Goal: Transaction & Acquisition: Purchase product/service

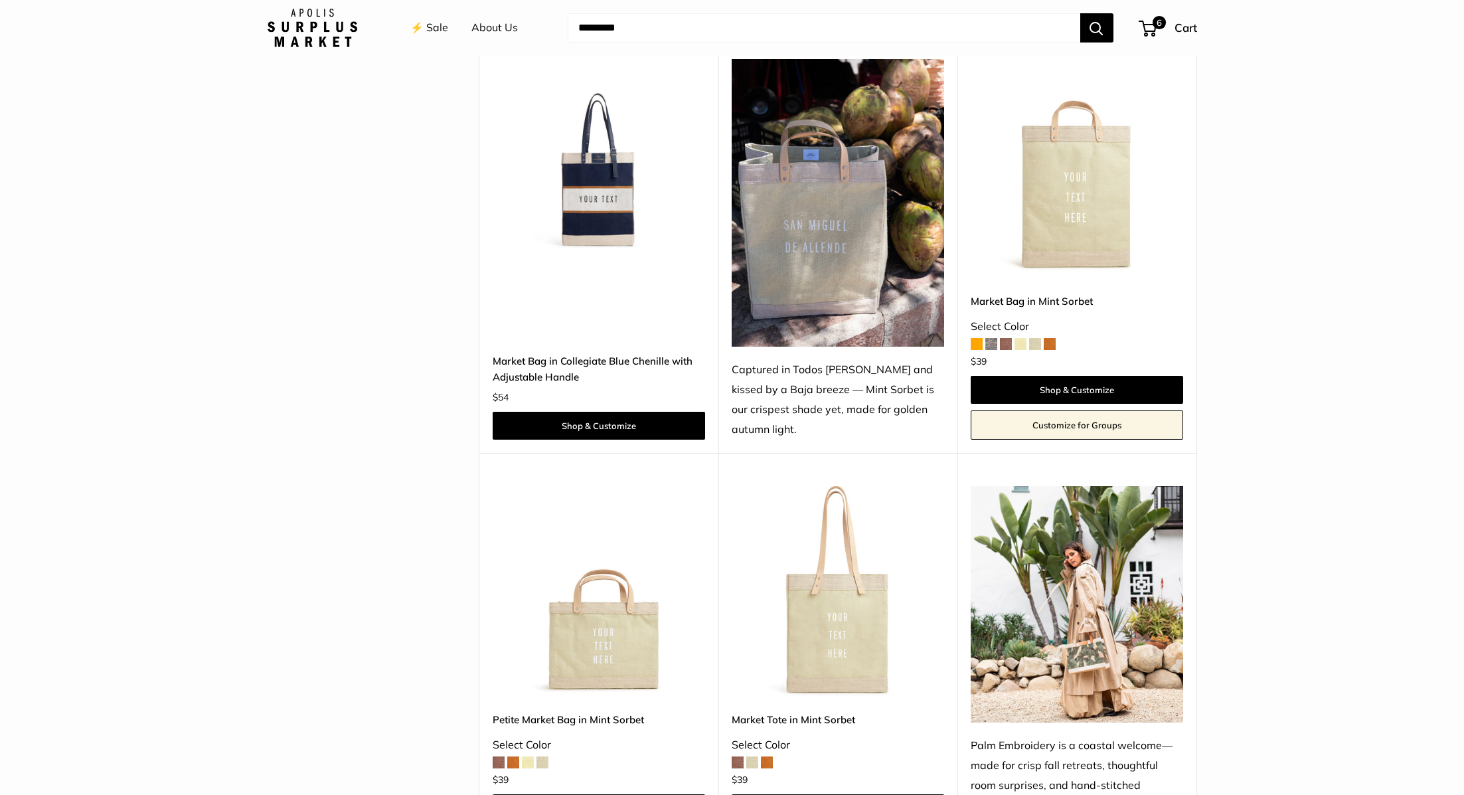
scroll to position [3731, 0]
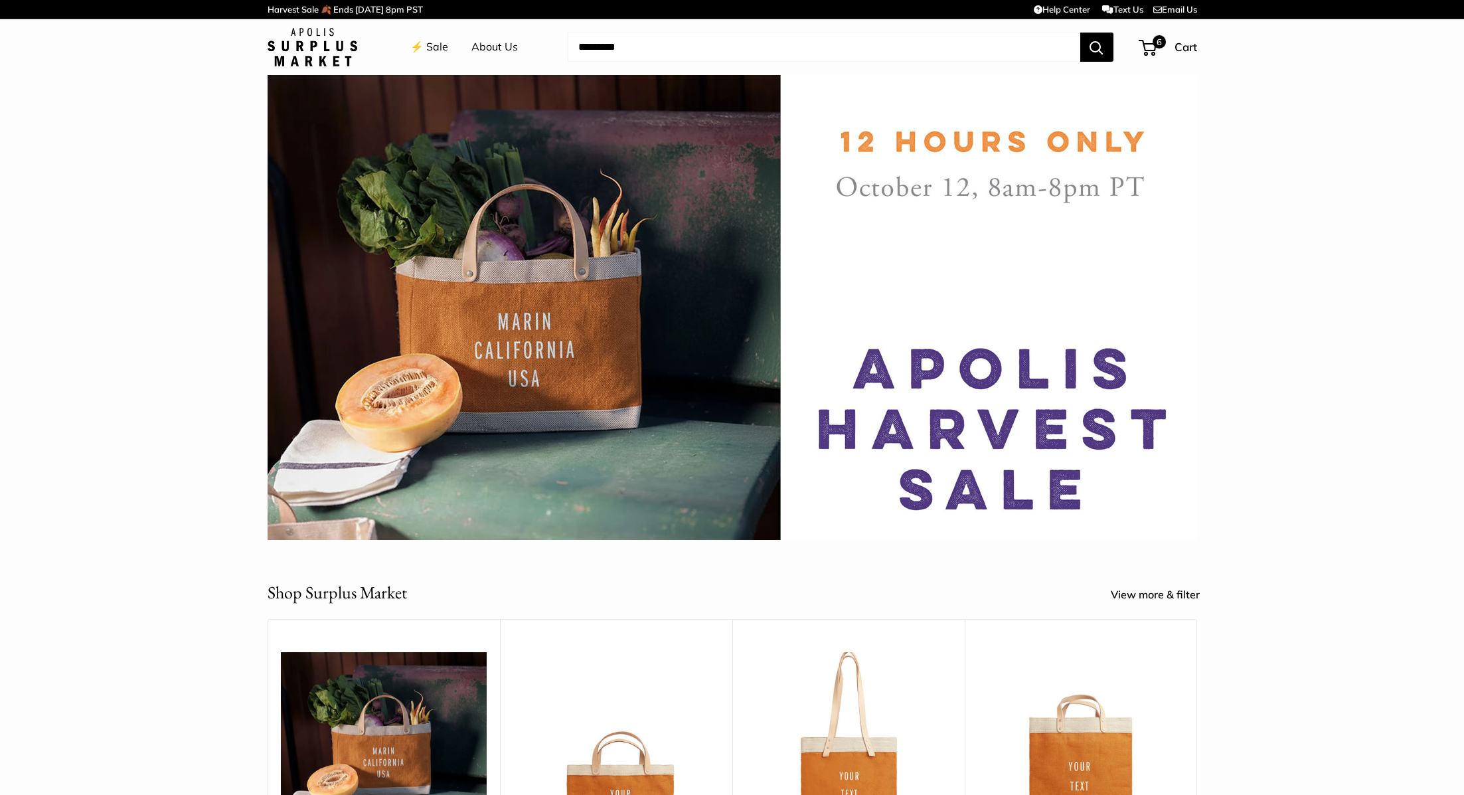
click at [438, 47] on link "⚡️ Sale" at bounding box center [429, 47] width 38 height 20
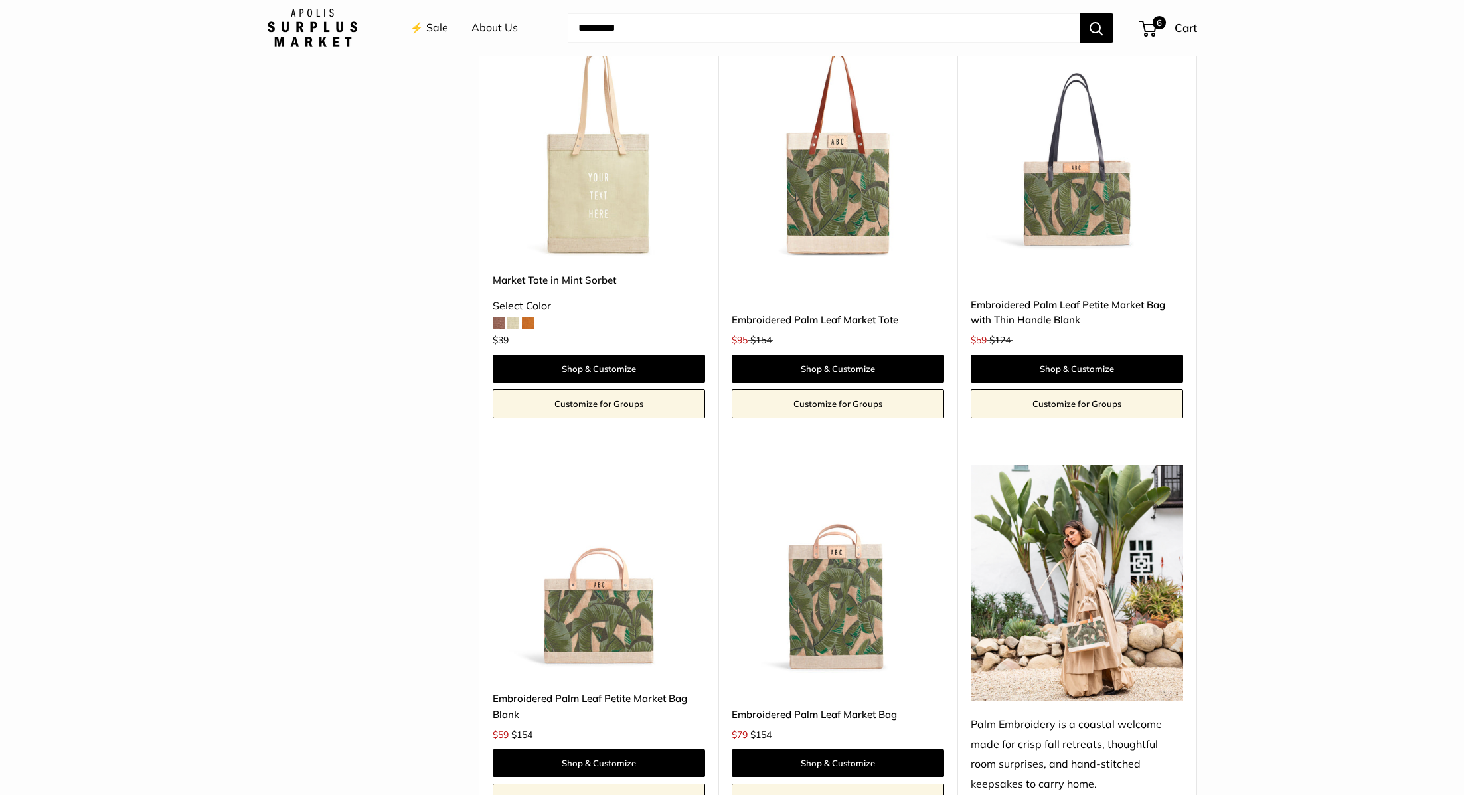
scroll to position [3898, 0]
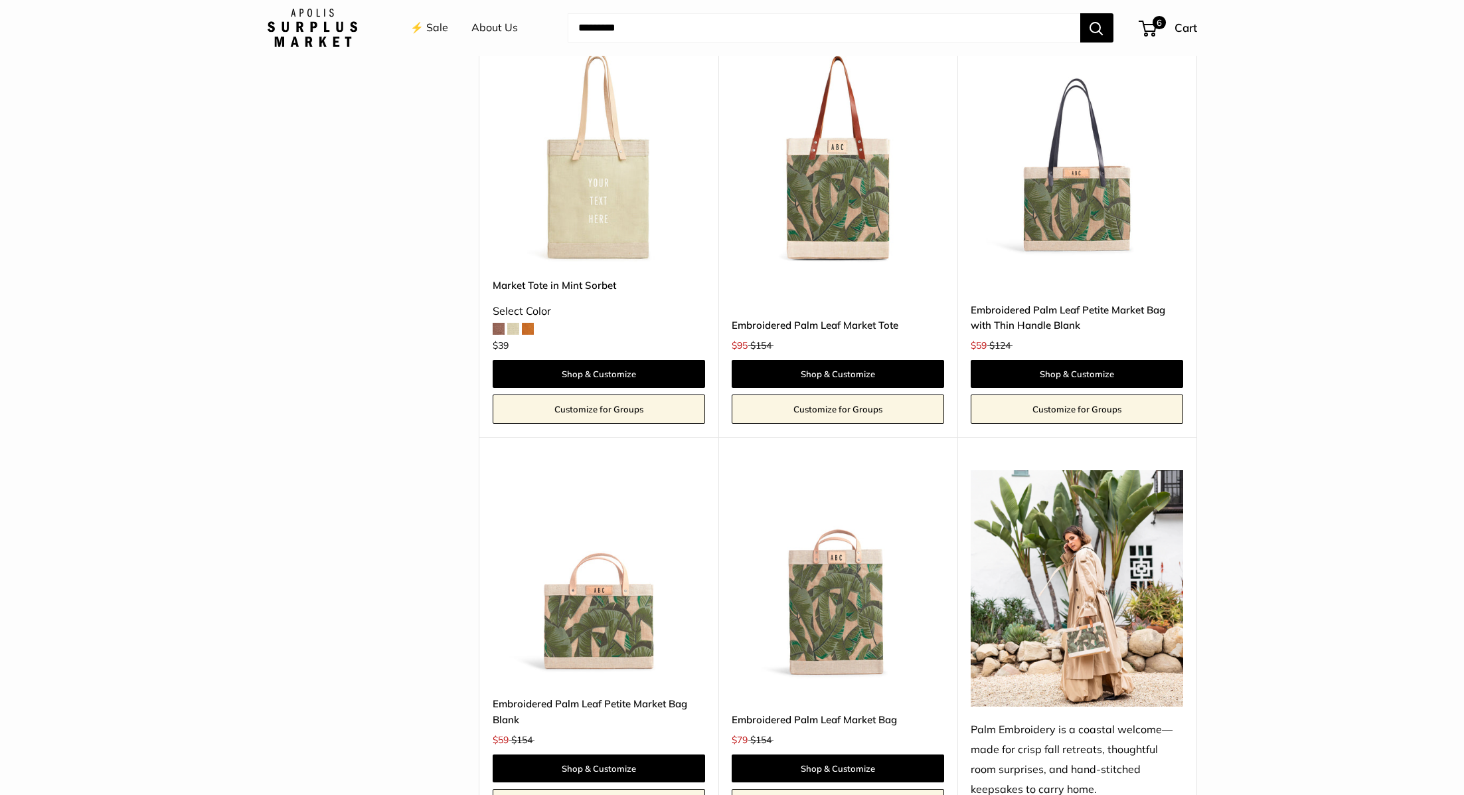
click at [784, 320] on link "Embroidered Palm Leaf Market Tote" at bounding box center [838, 324] width 212 height 15
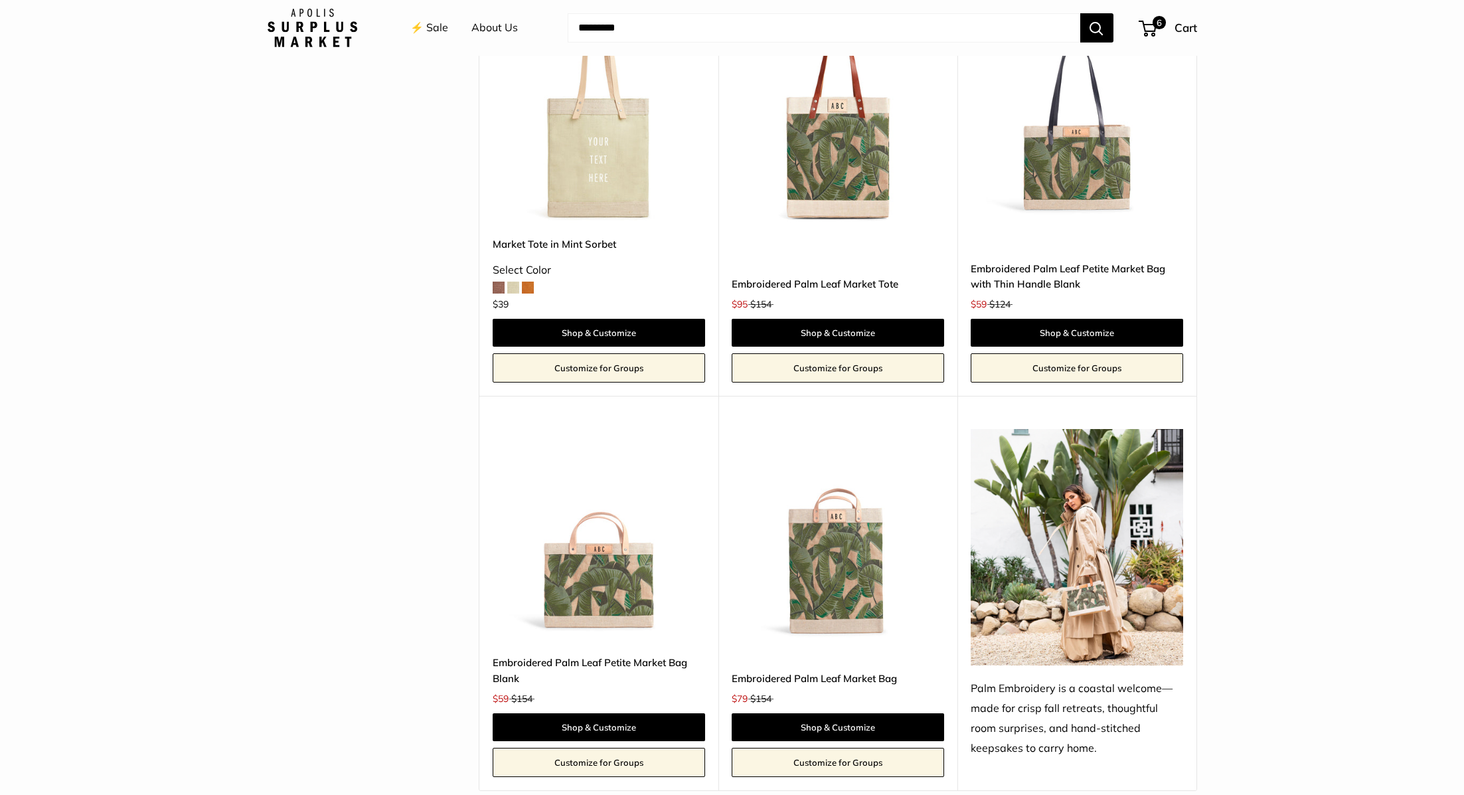
scroll to position [3941, 0]
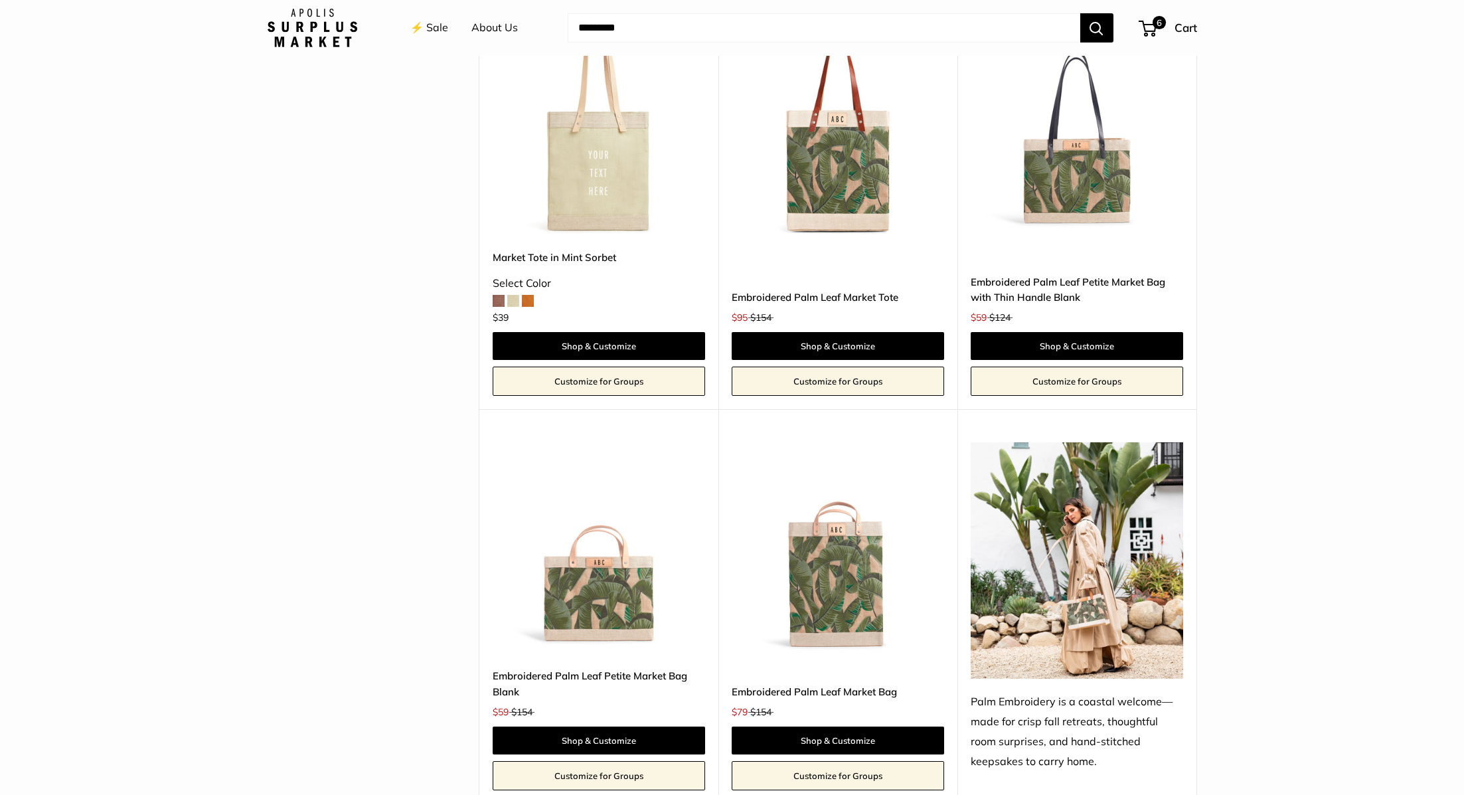
scroll to position [3925, 0]
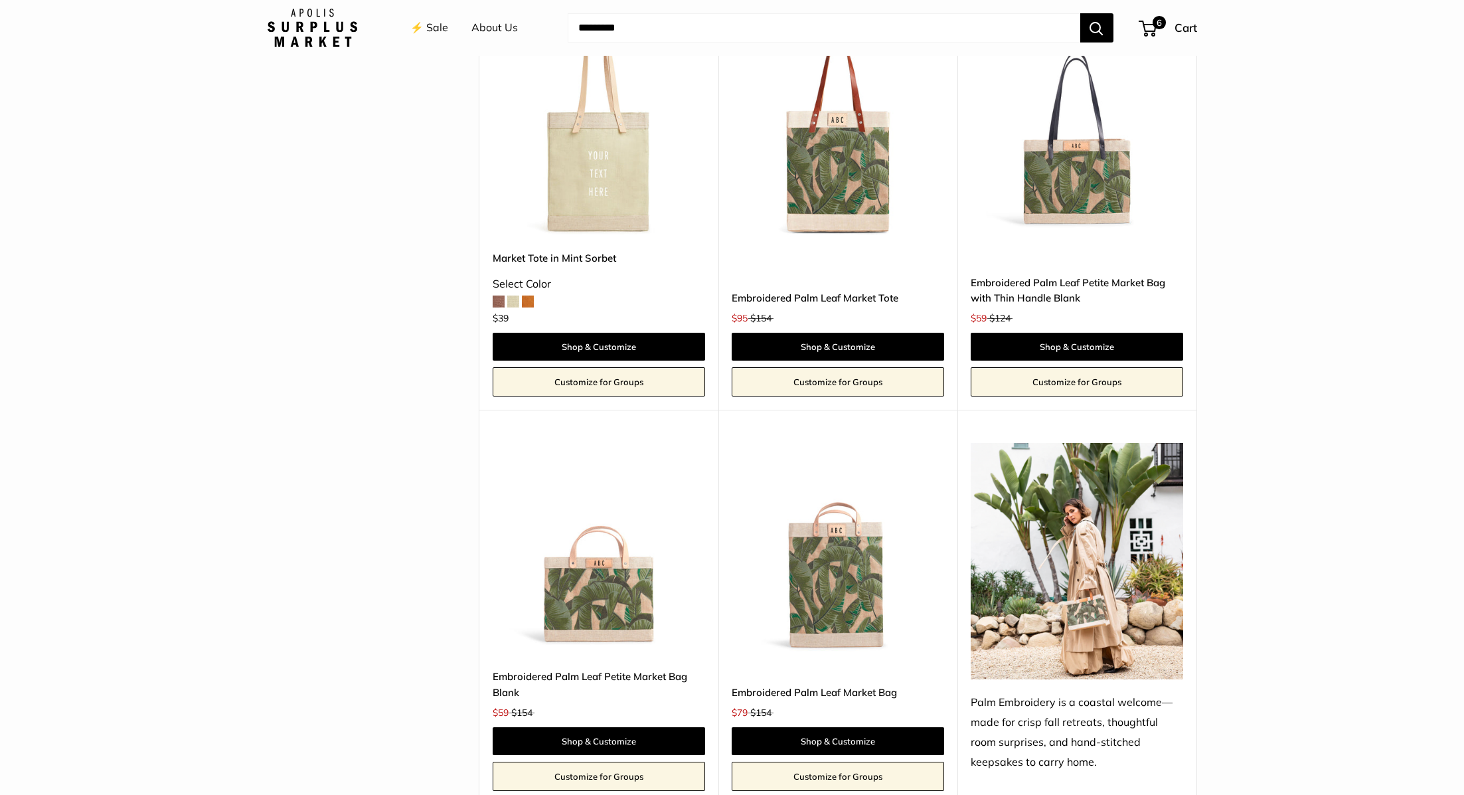
drag, startPoint x: 1104, startPoint y: 755, endPoint x: 967, endPoint y: 699, distance: 147.9
click at [967, 699] on div "Upgrade: Next Day Fulfillment SOLD OUT Palm Embroidery is a coastal welcome—mad…" at bounding box center [1076, 607] width 239 height 394
copy div "Palm Embroidery is a coastal welcome—made for crisp fall retreats, thoughtful r…"
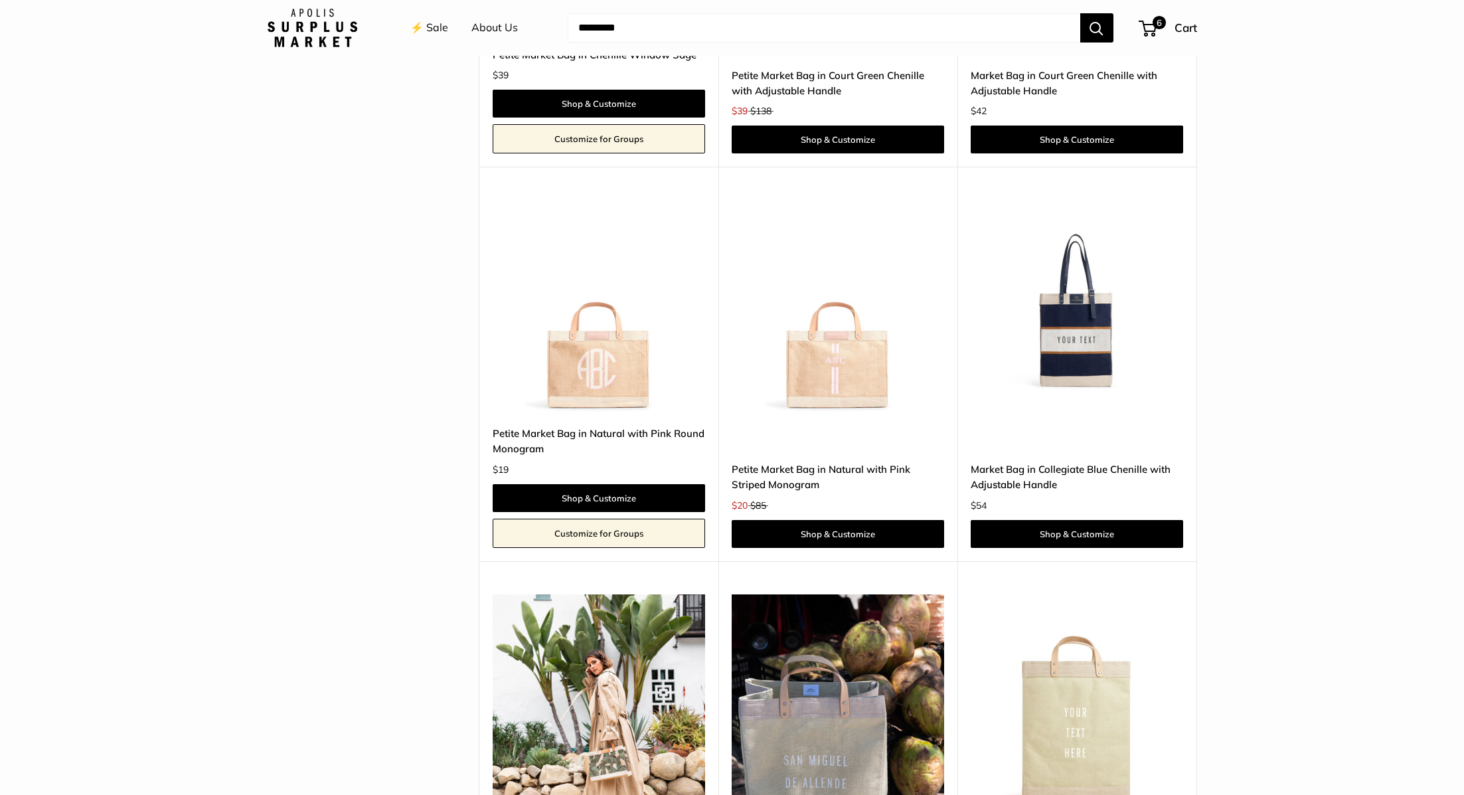
scroll to position [3016, 0]
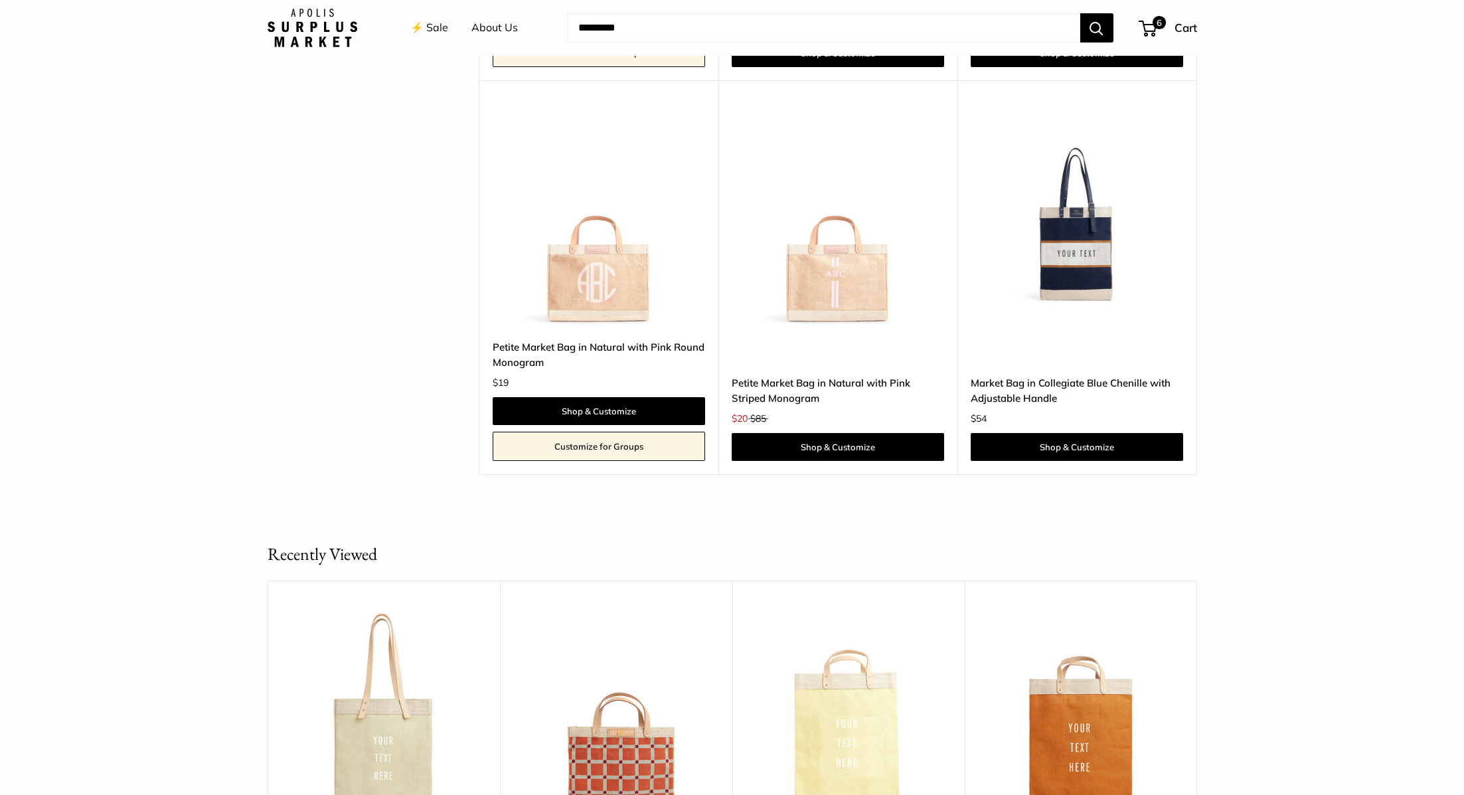
click at [430, 39] on li "⚡️ Sale" at bounding box center [429, 28] width 38 height 42
click at [430, 32] on link "⚡️ Sale" at bounding box center [429, 28] width 38 height 20
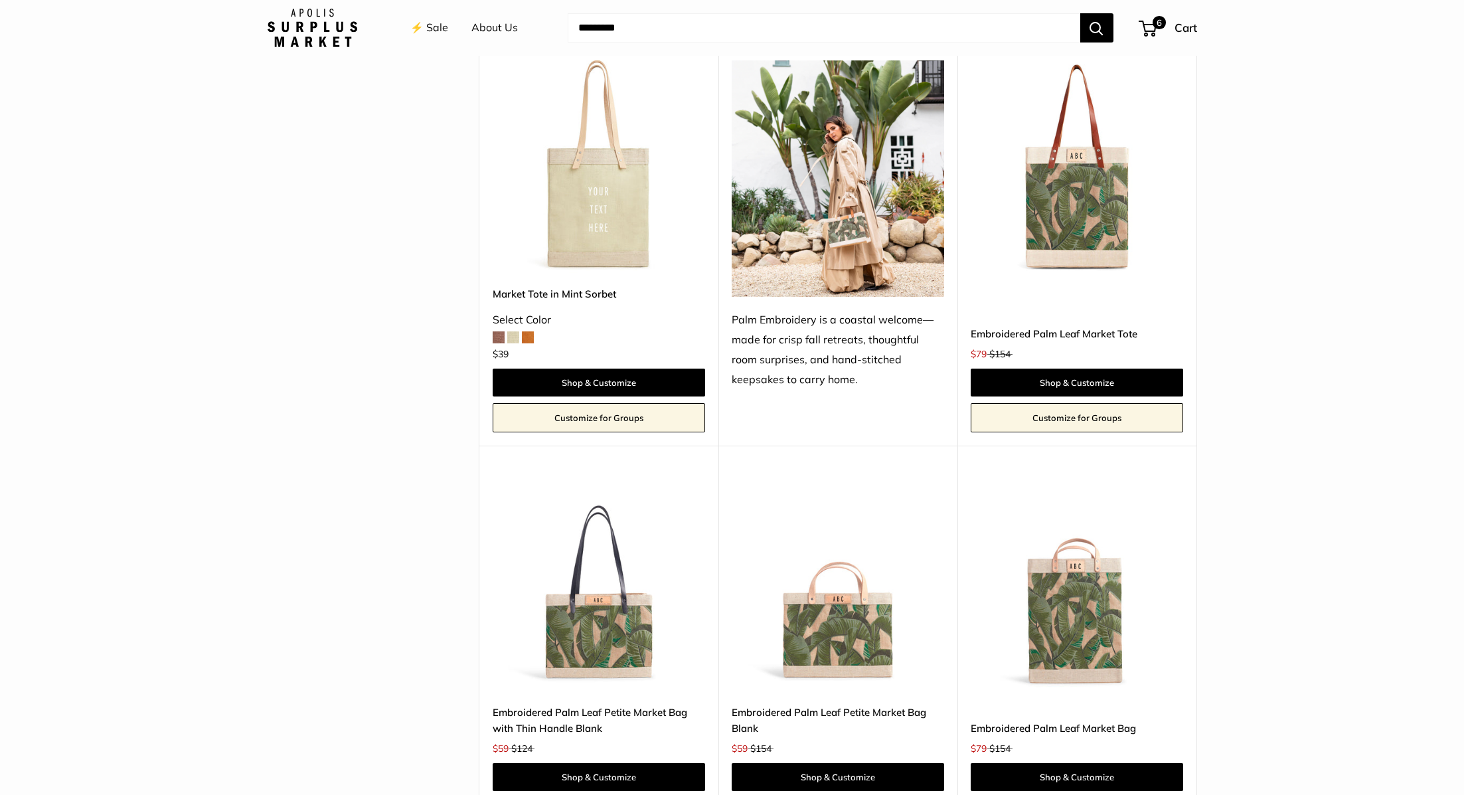
scroll to position [645, 0]
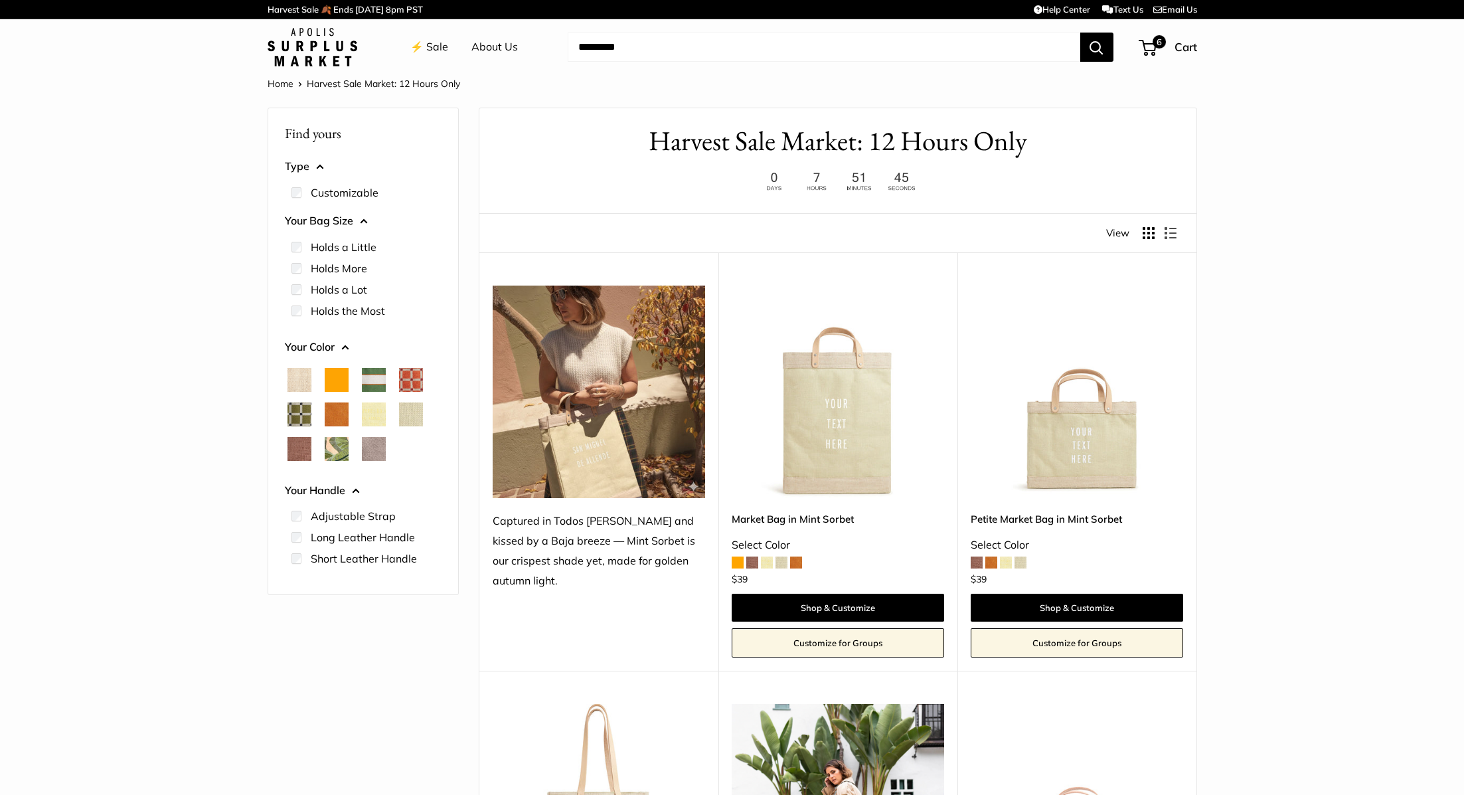
click at [434, 52] on link "⚡️ Sale" at bounding box center [429, 47] width 38 height 20
click at [307, 56] on img at bounding box center [313, 47] width 90 height 39
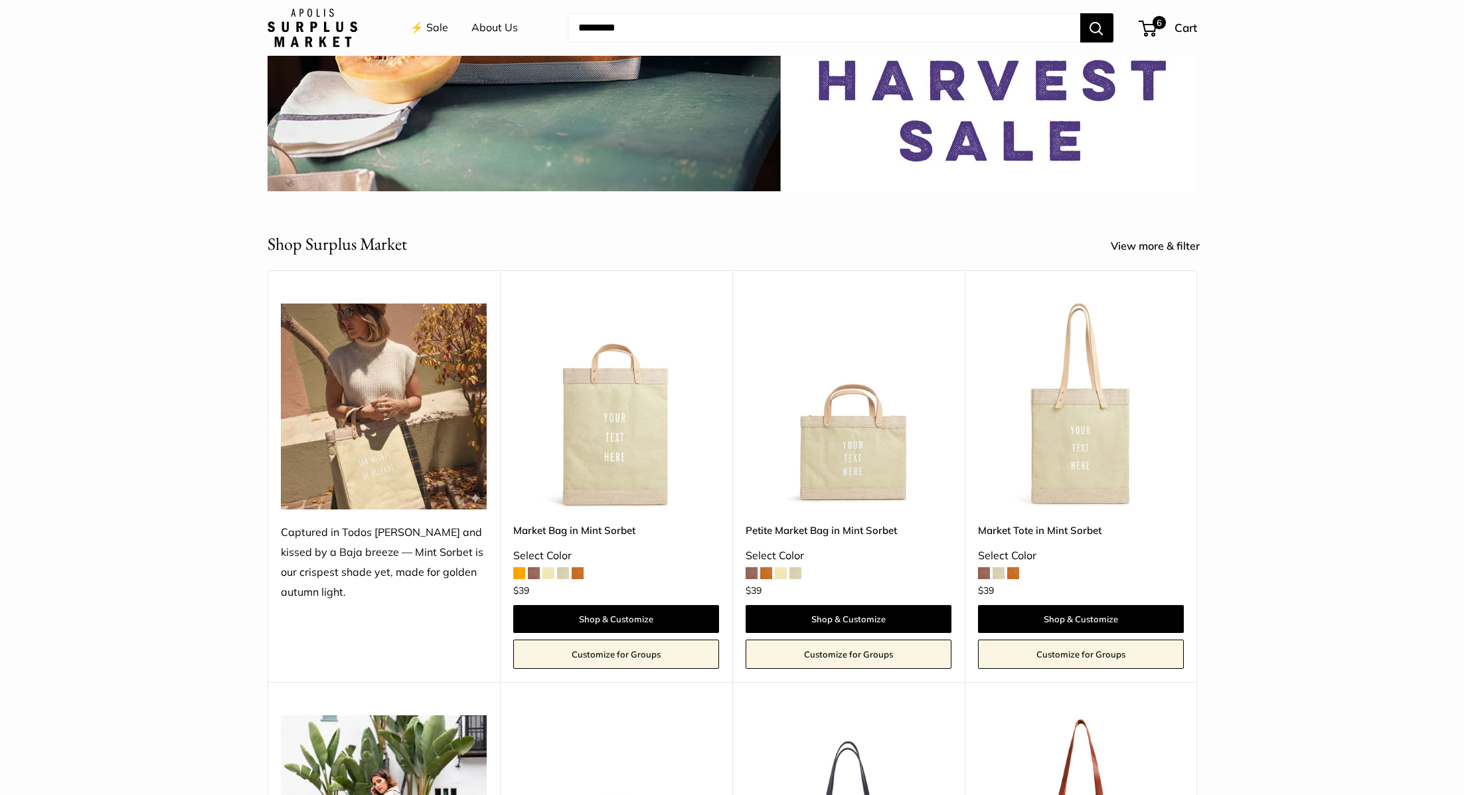
scroll to position [347, 0]
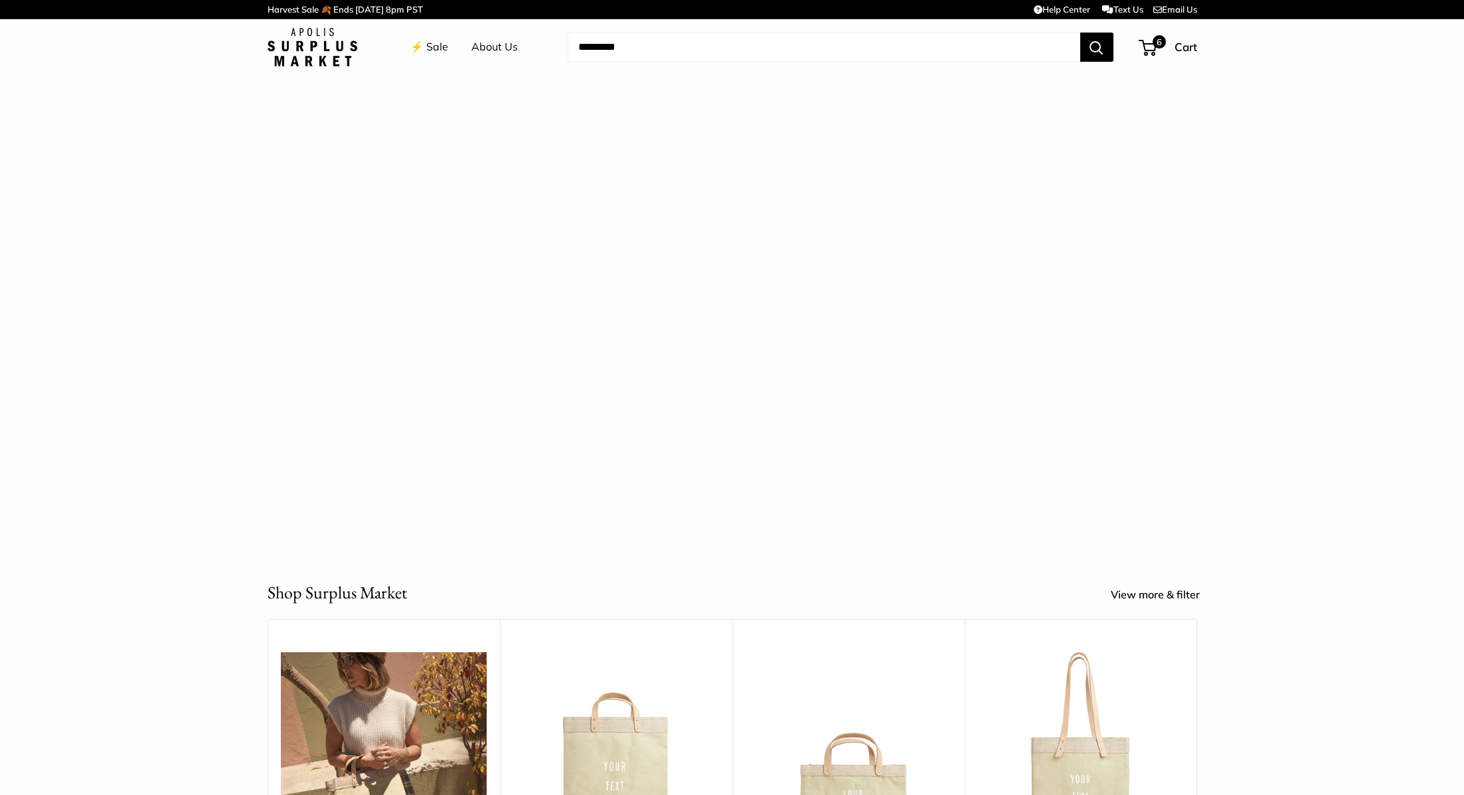
scroll to position [347, 0]
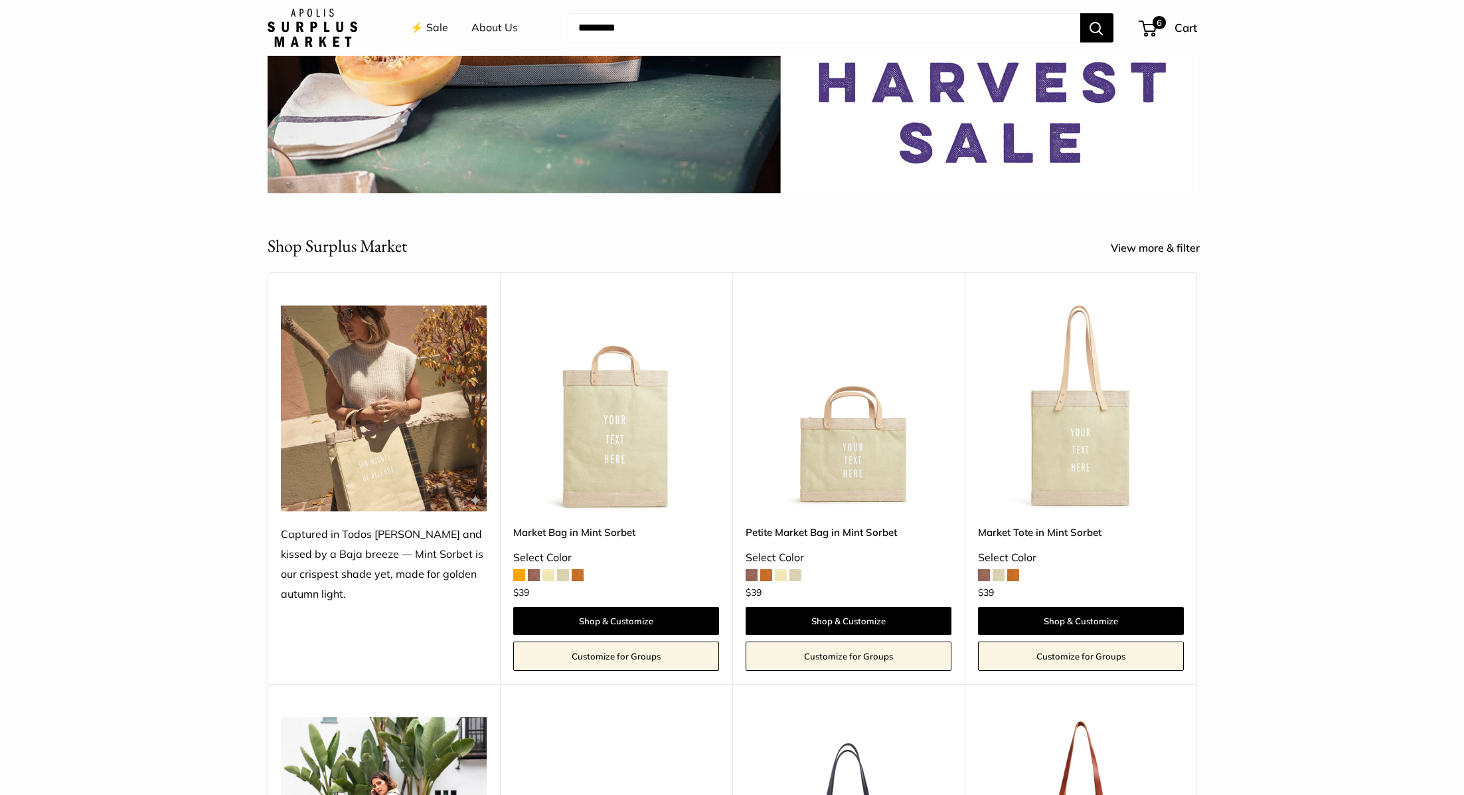
click at [420, 17] on li "⚡️ Sale" at bounding box center [429, 28] width 38 height 42
click at [427, 25] on link "⚡️ Sale" at bounding box center [429, 28] width 38 height 20
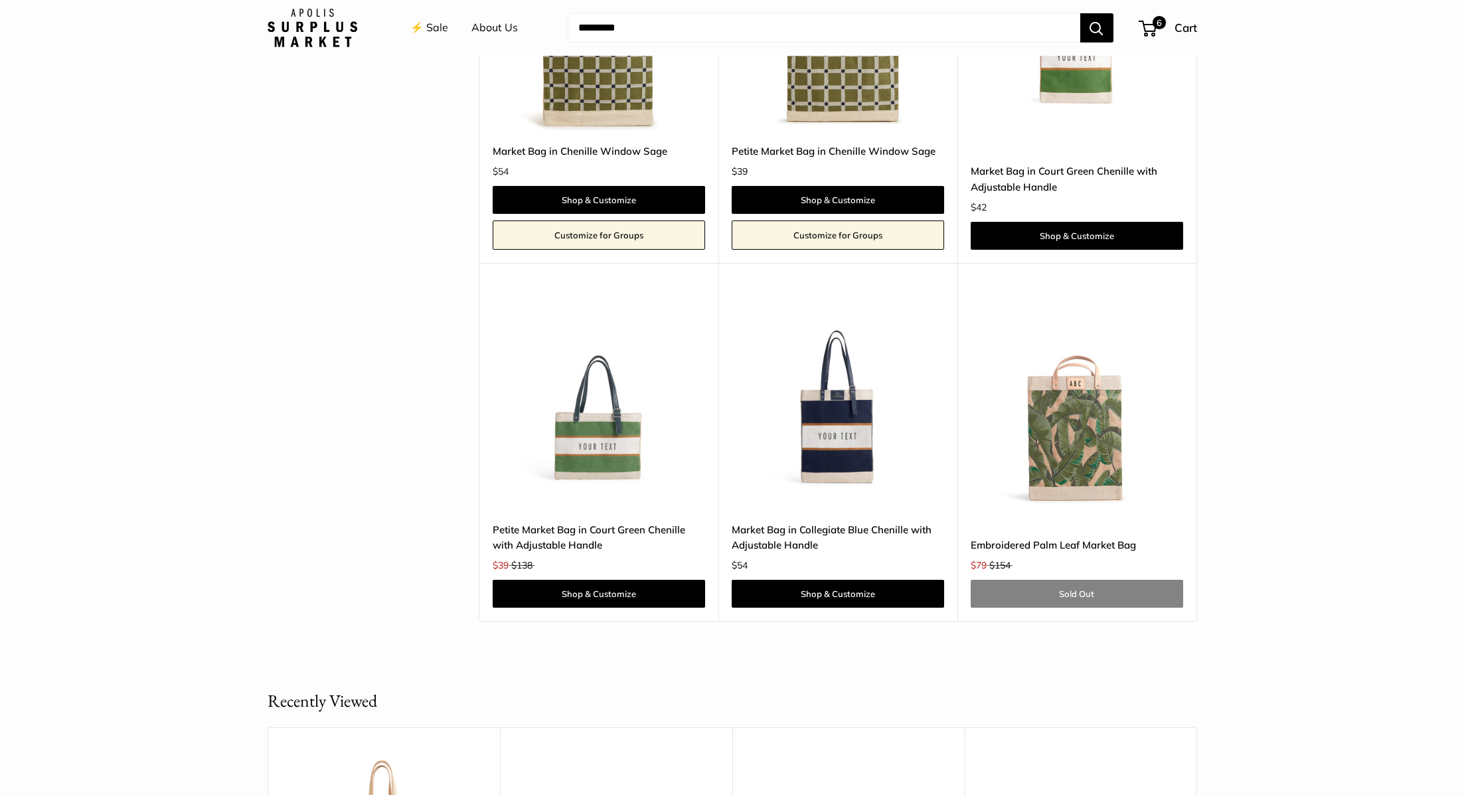
scroll to position [4081, 0]
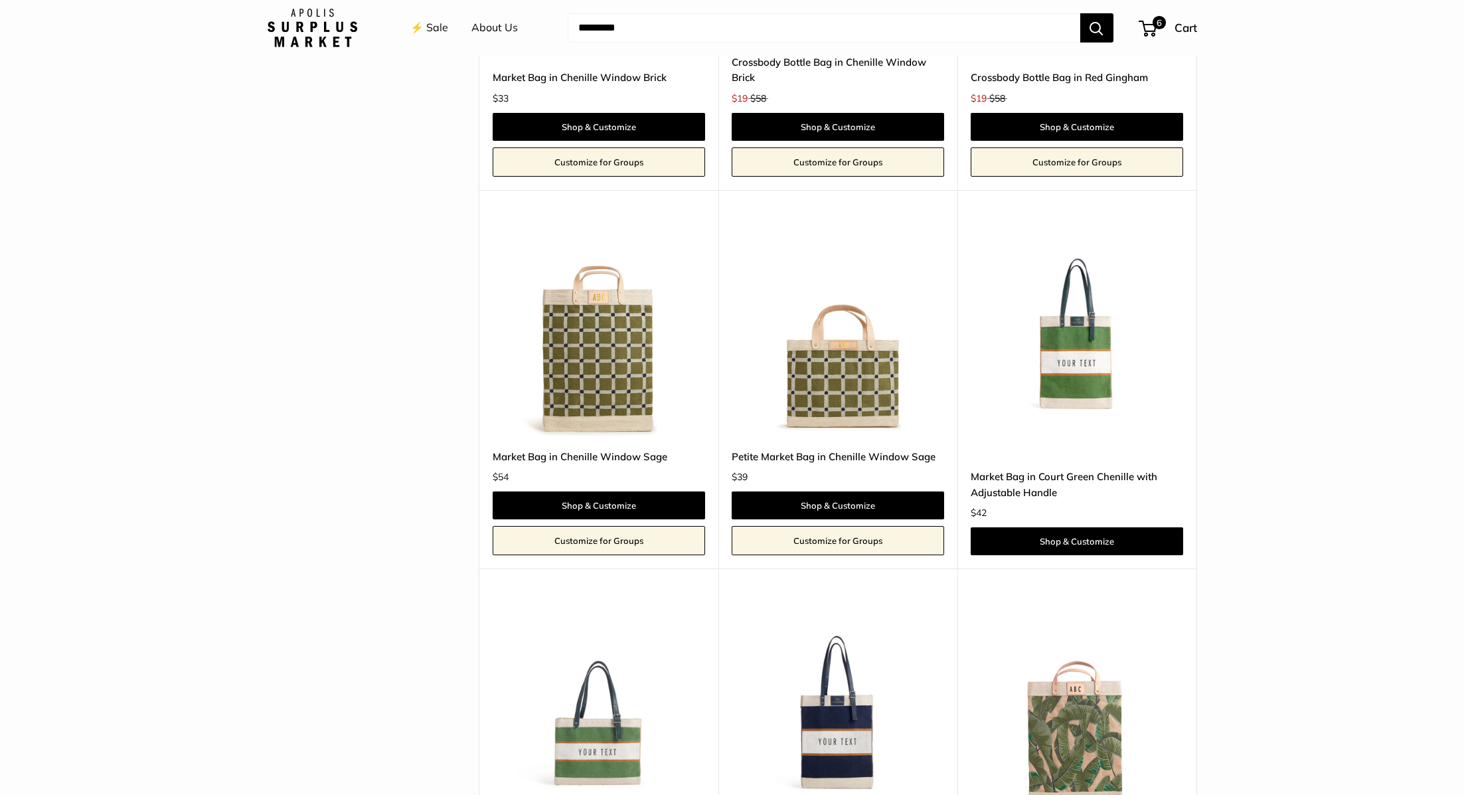
scroll to position [3805, 0]
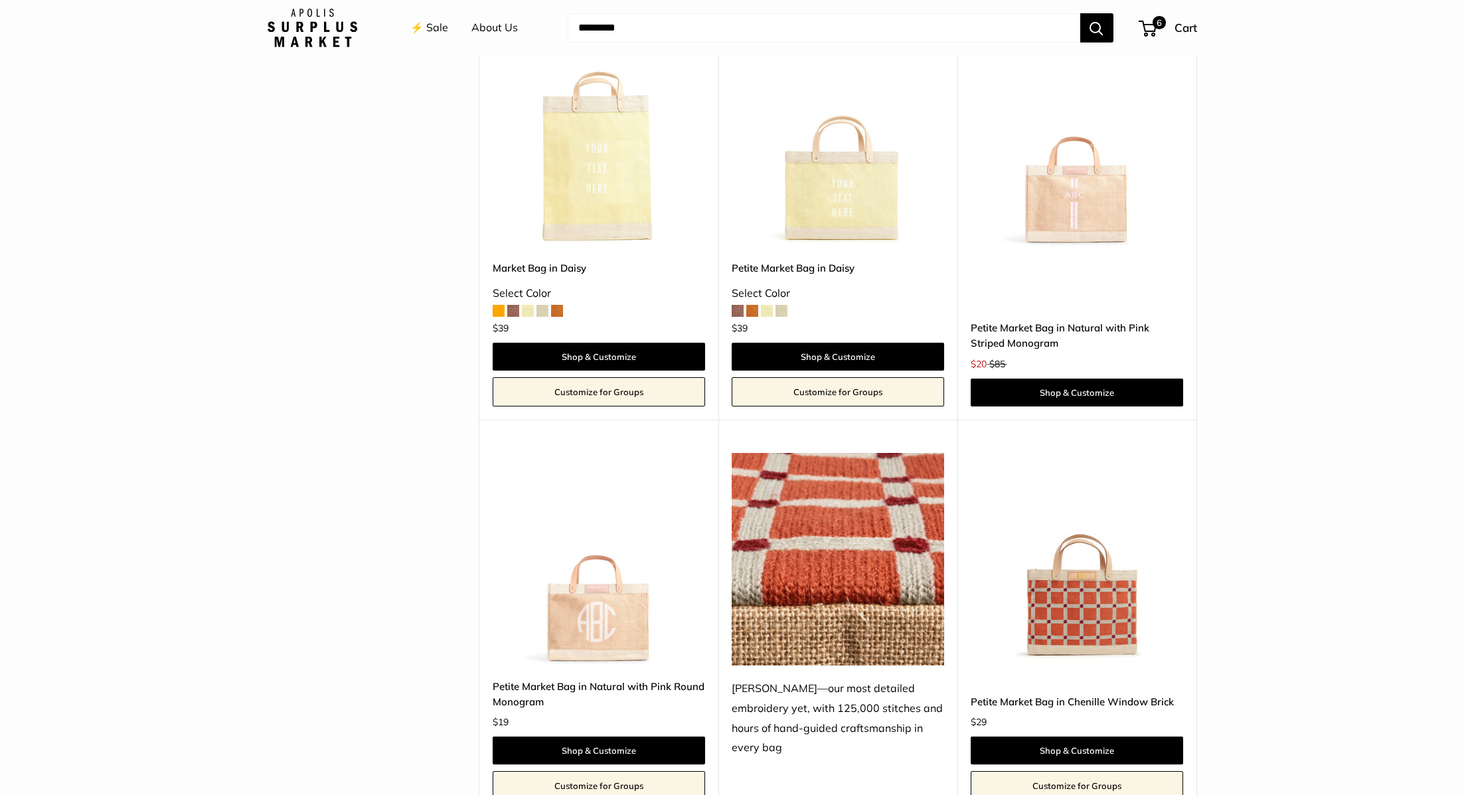
scroll to position [2762, 0]
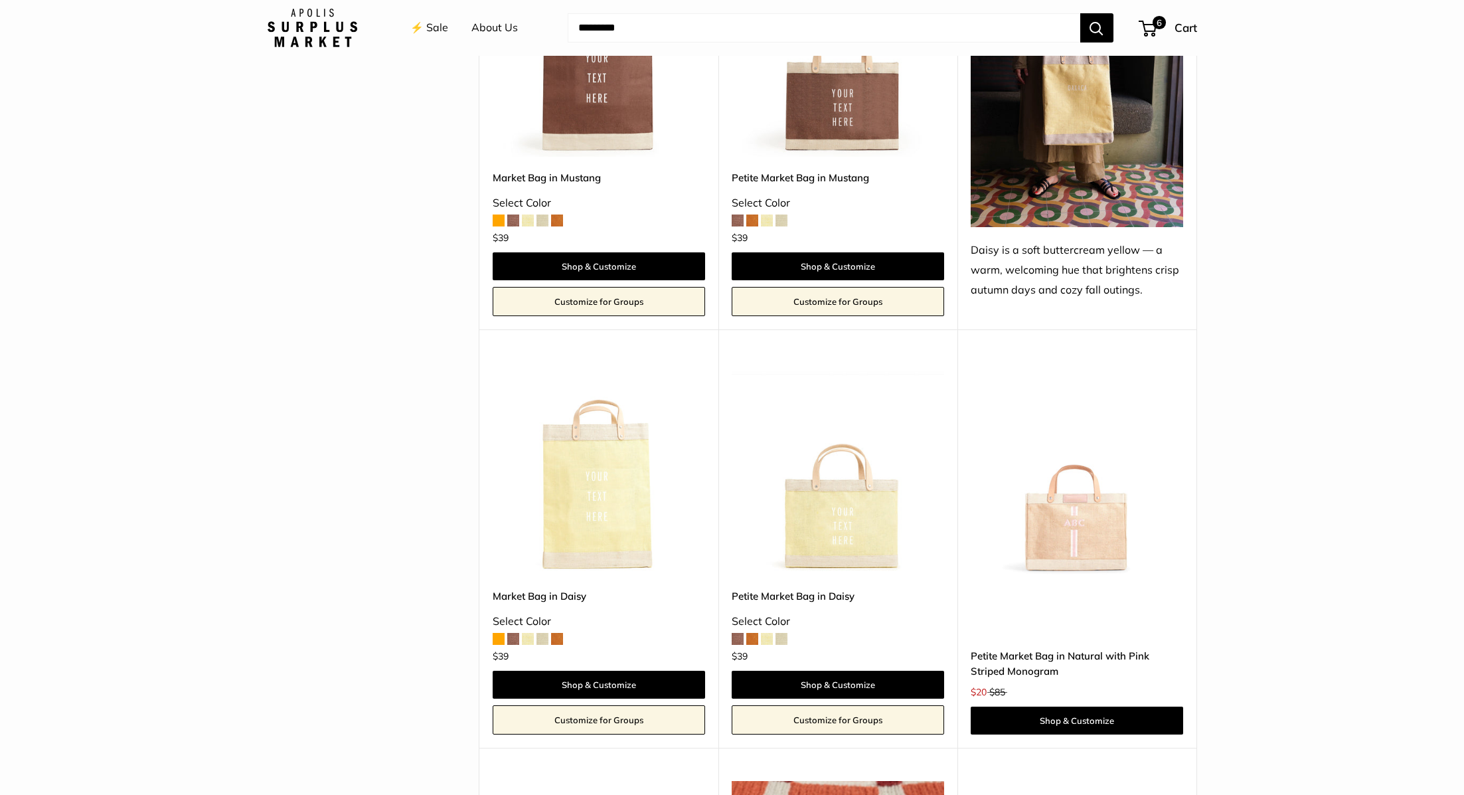
scroll to position [2277, 0]
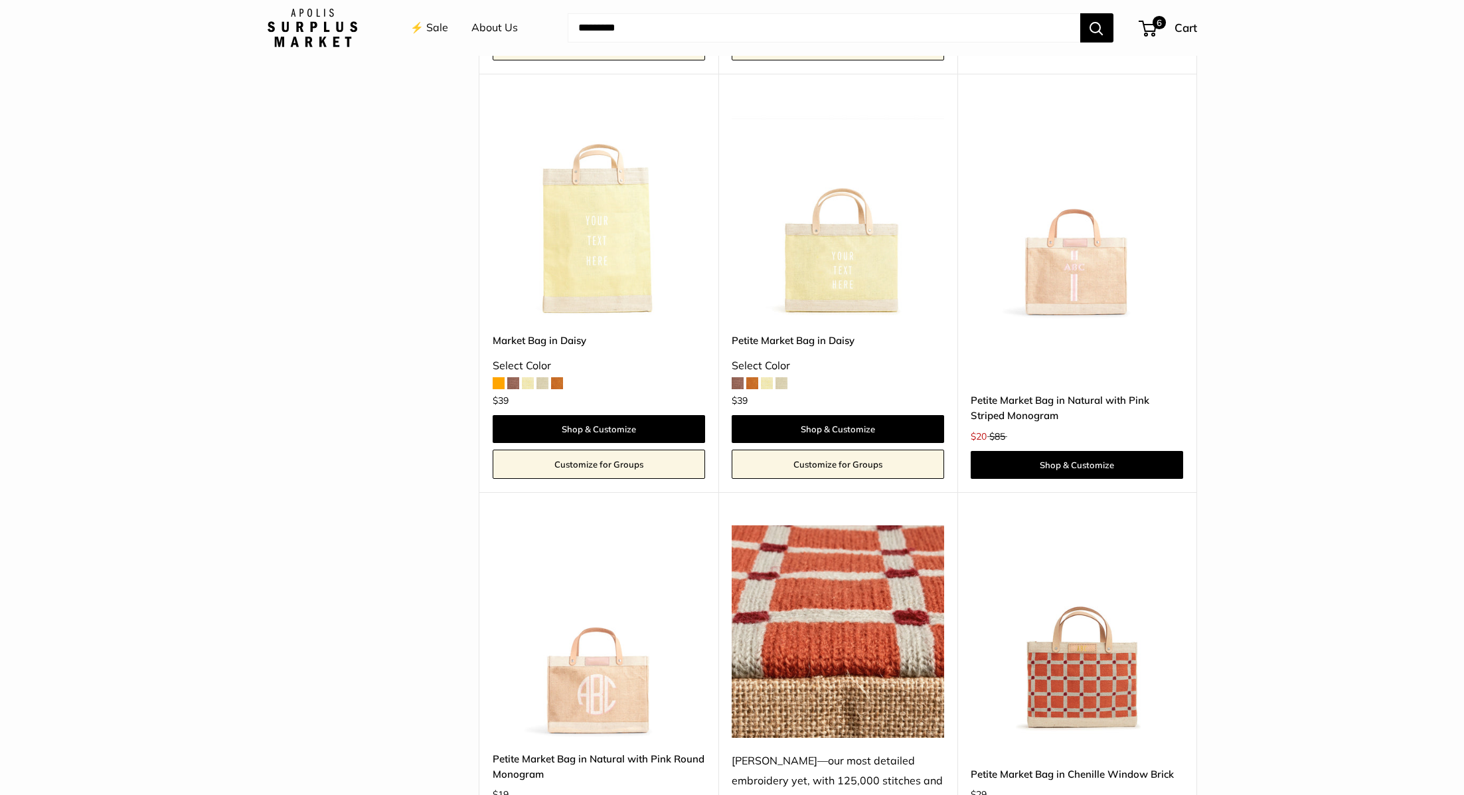
scroll to position [2726, 0]
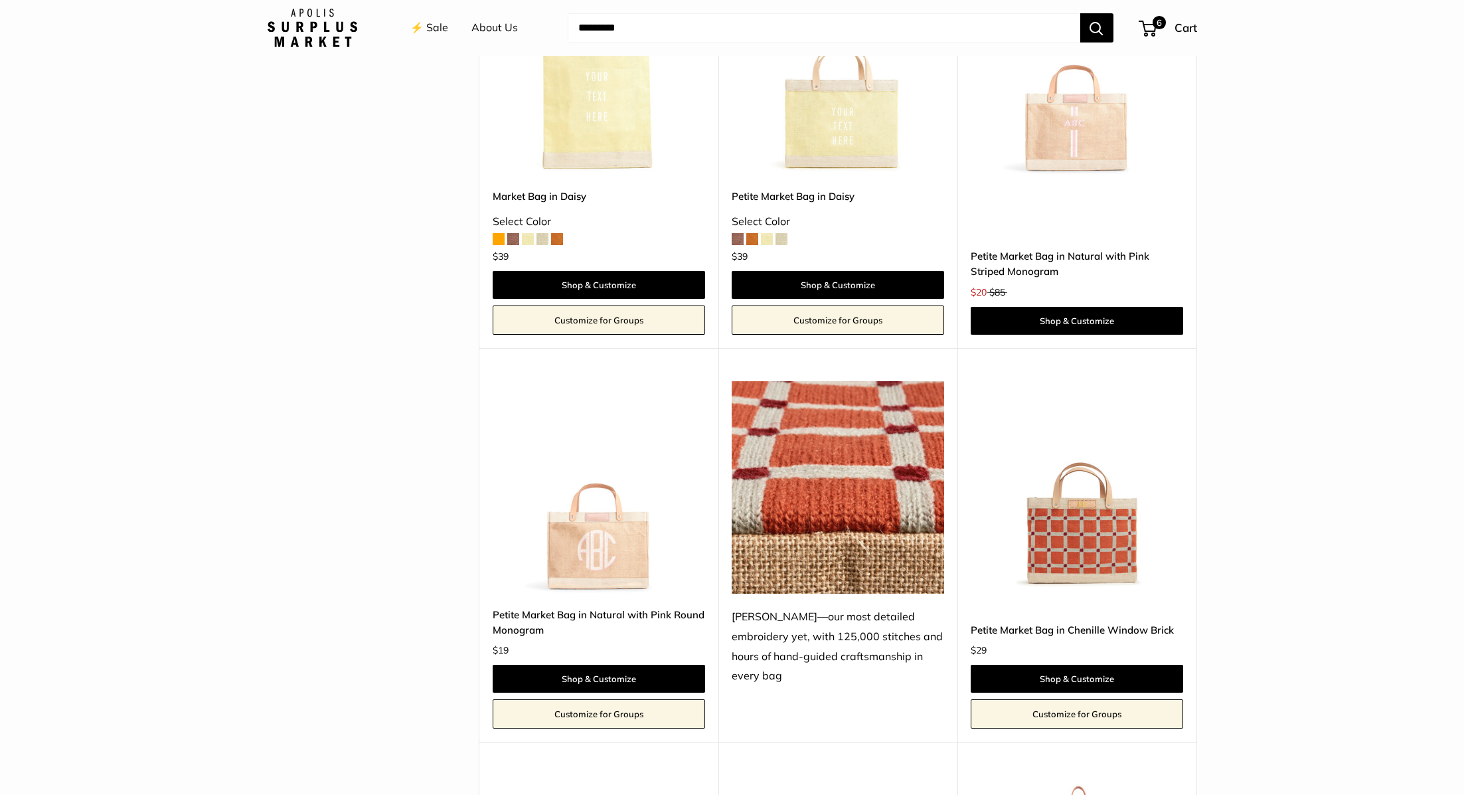
scroll to position [2747, 0]
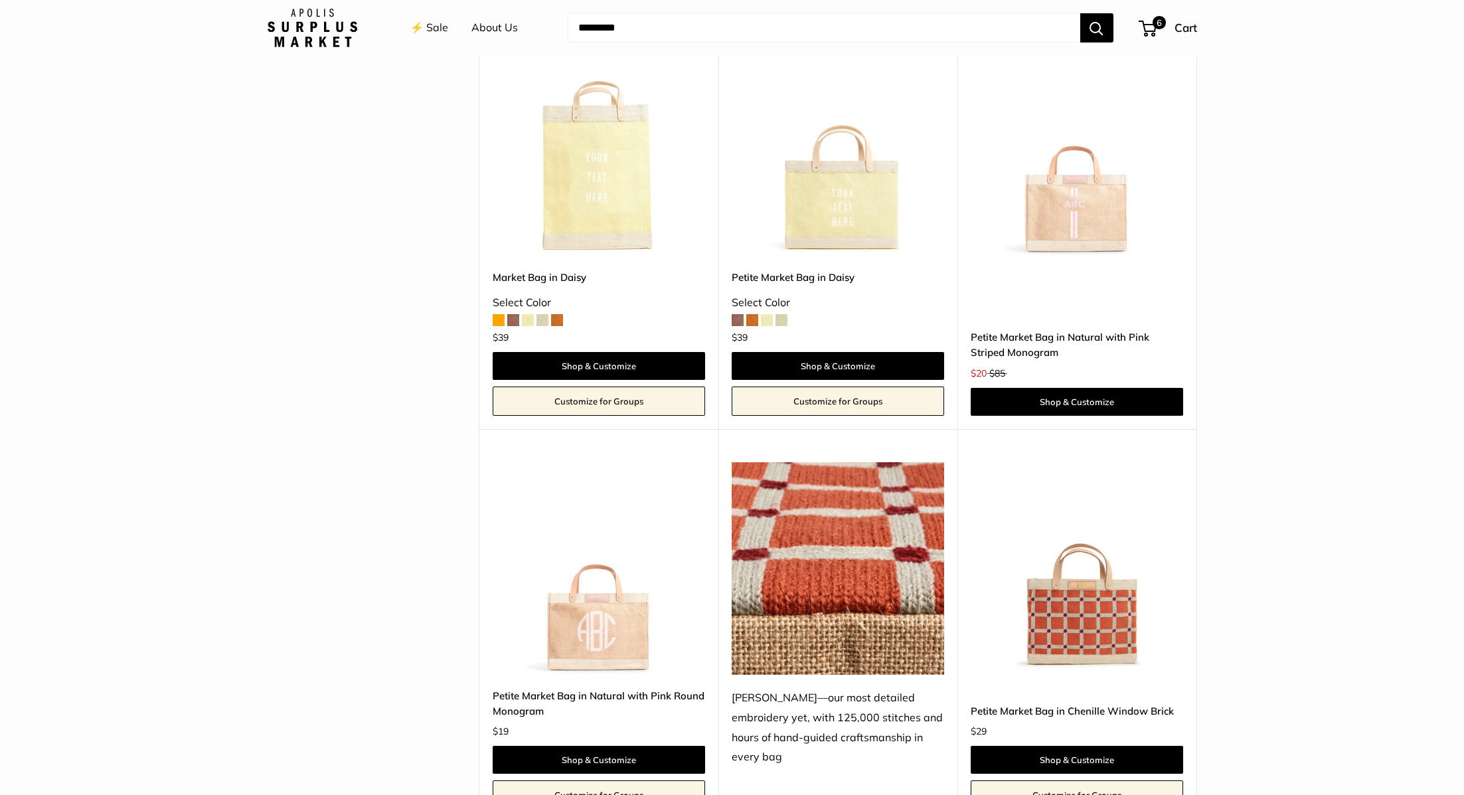
click at [0, 0] on img at bounding box center [0, 0] width 0 height 0
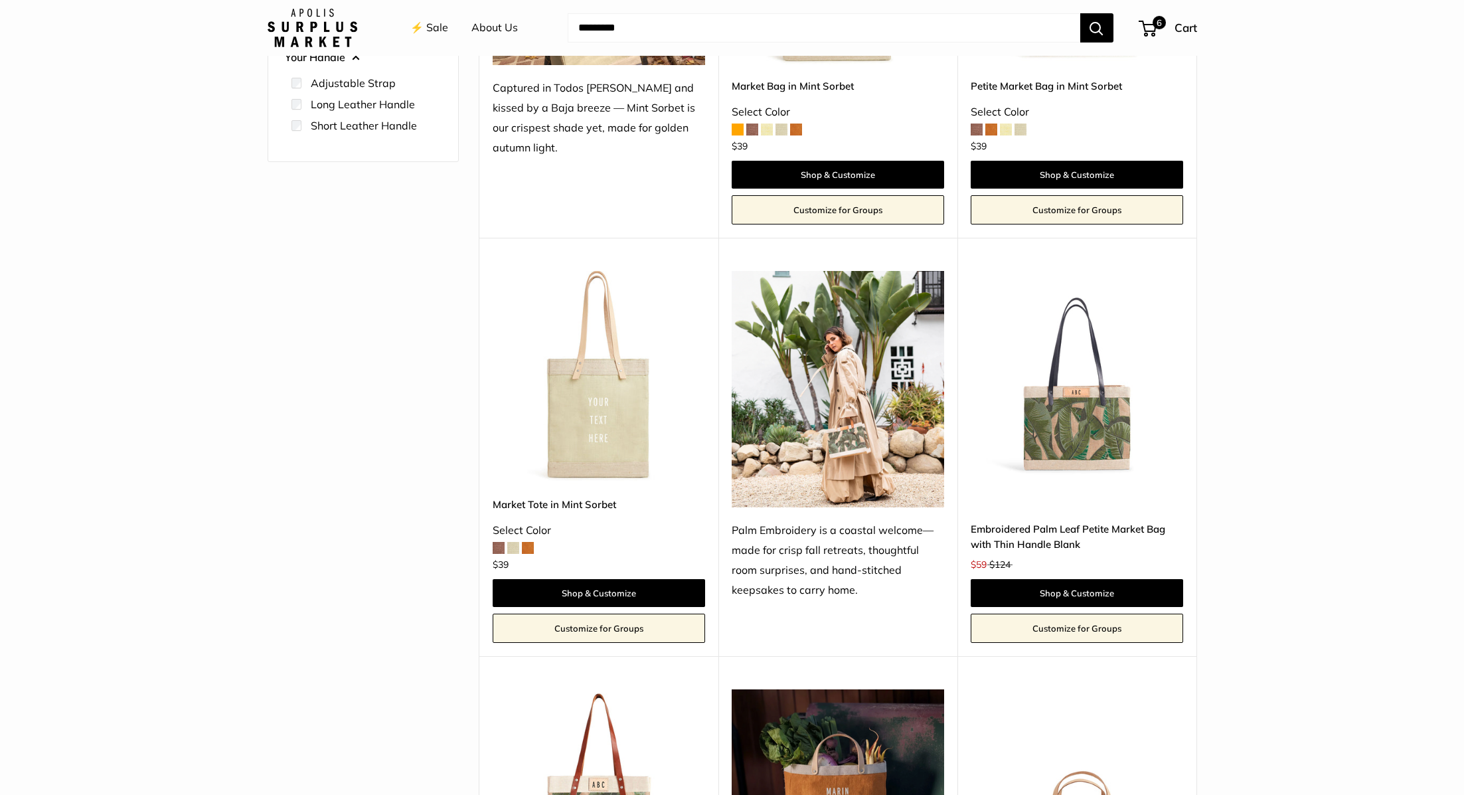
scroll to position [536, 0]
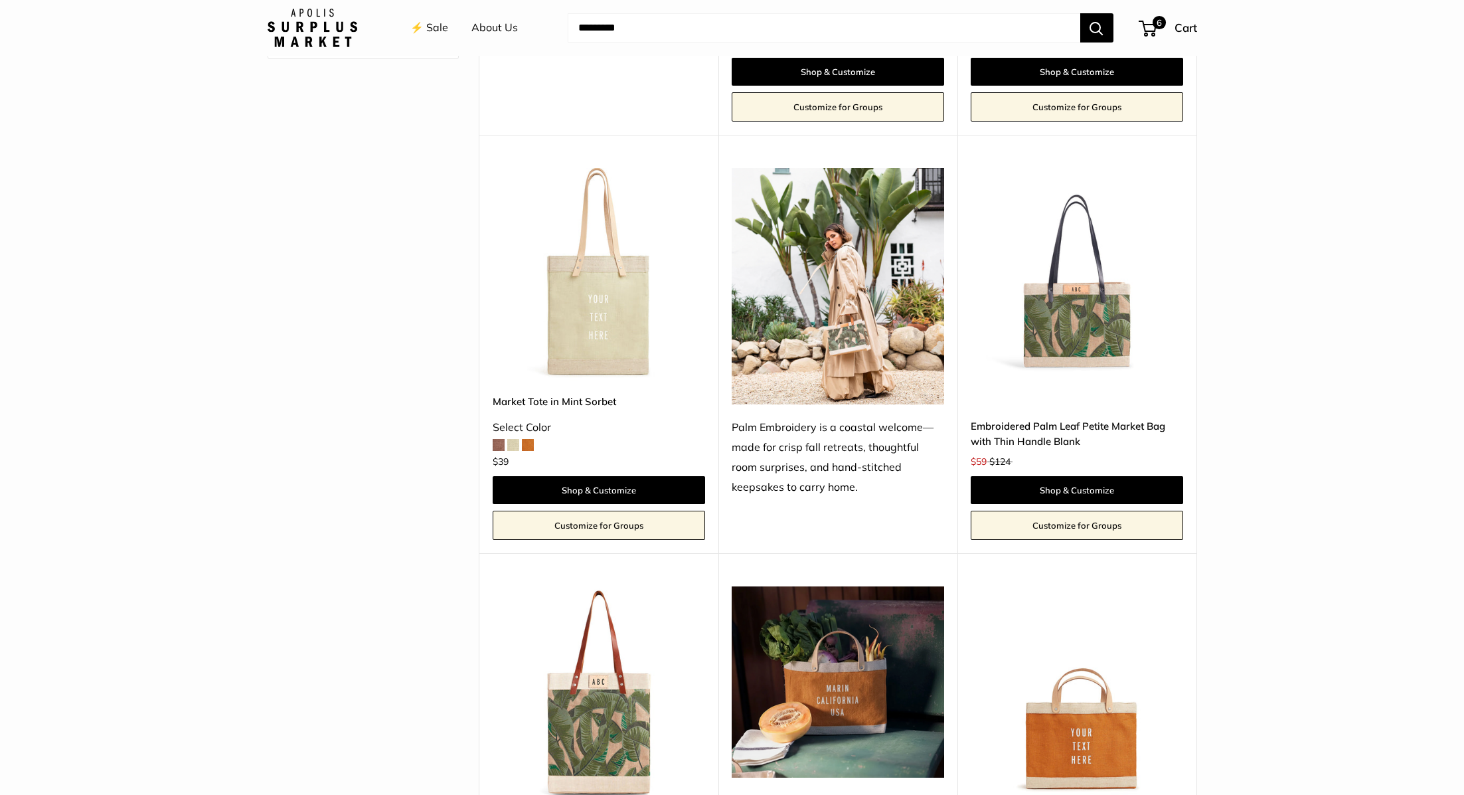
click at [0, 0] on img at bounding box center [0, 0] width 0 height 0
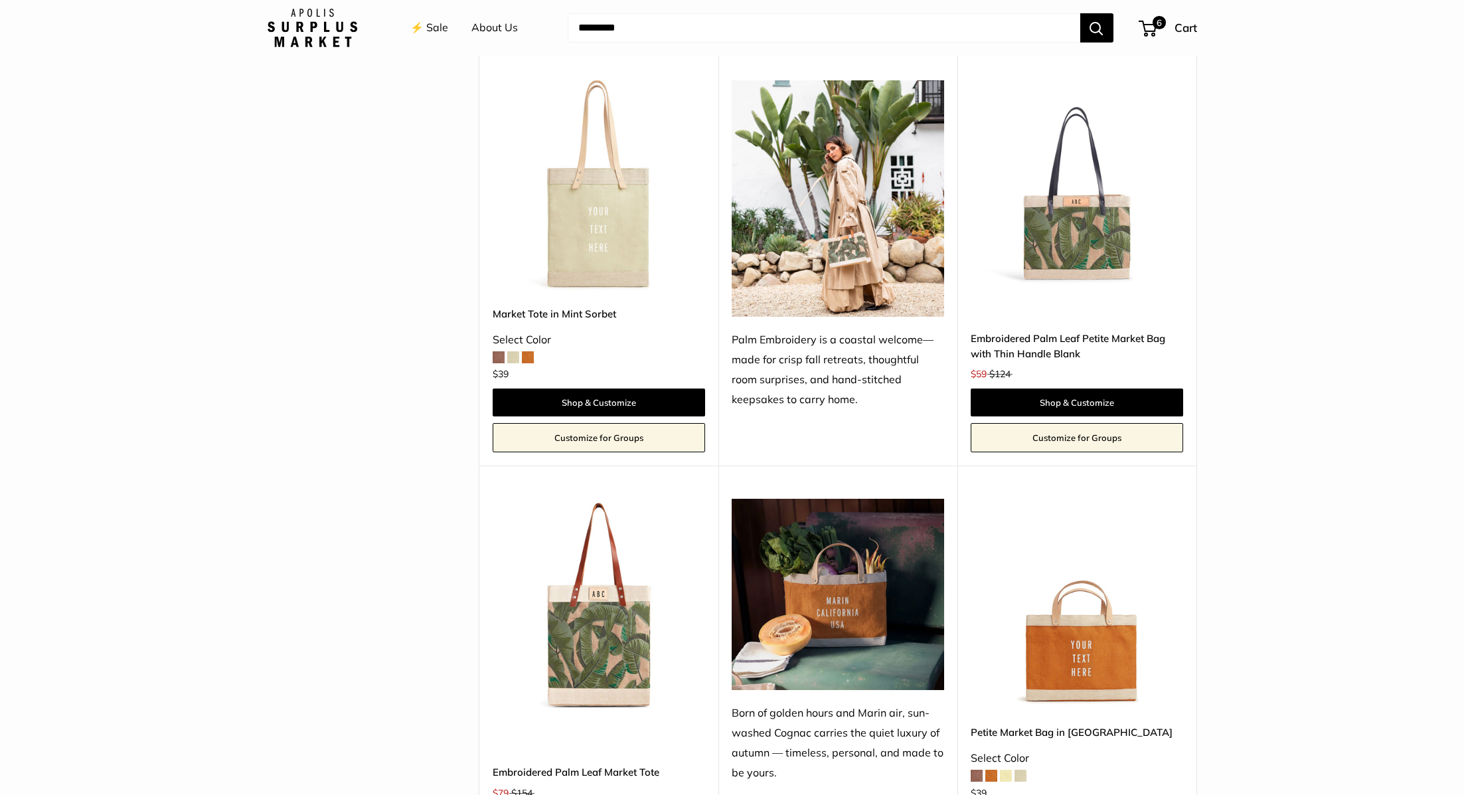
scroll to position [599, 0]
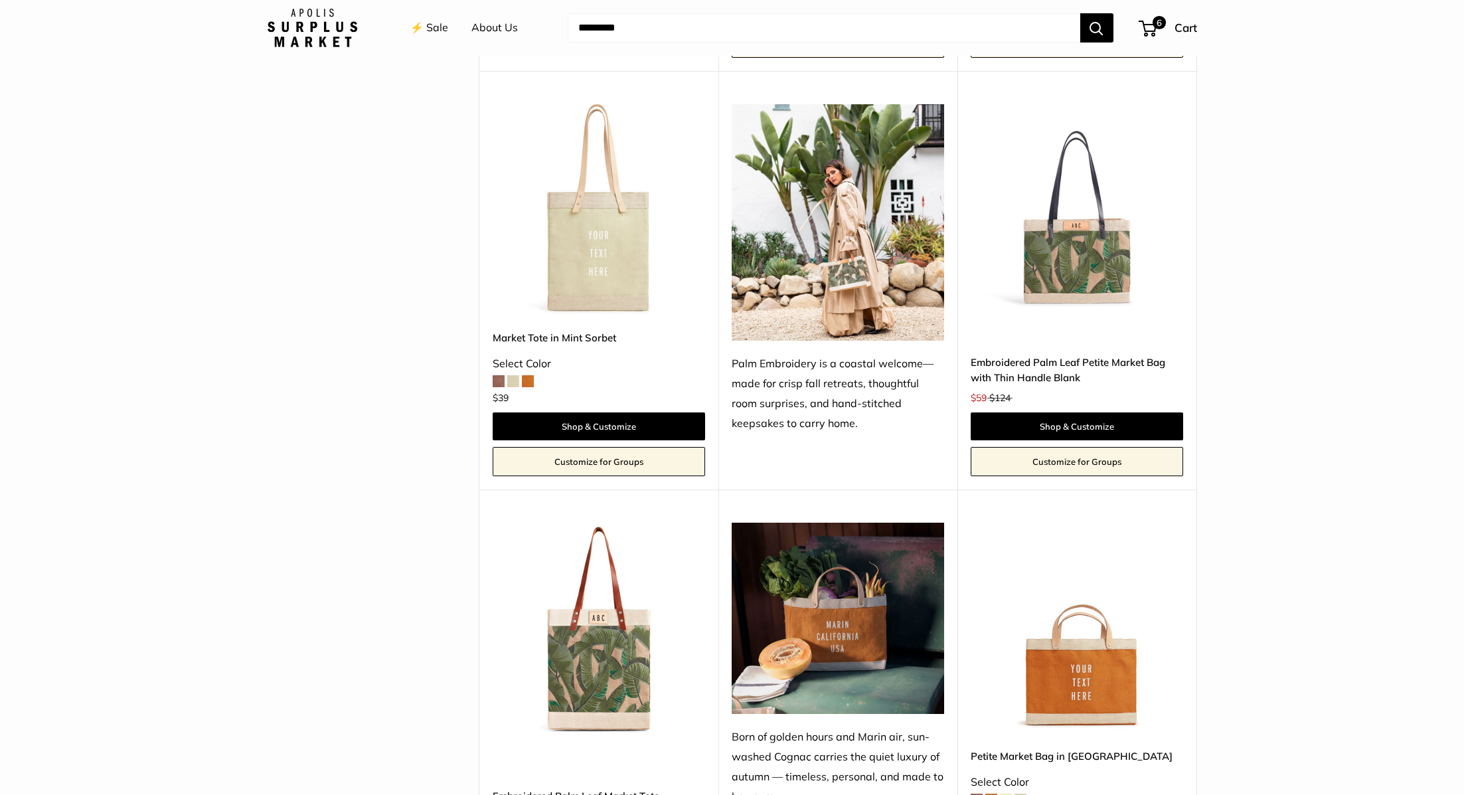
click at [0, 0] on img at bounding box center [0, 0] width 0 height 0
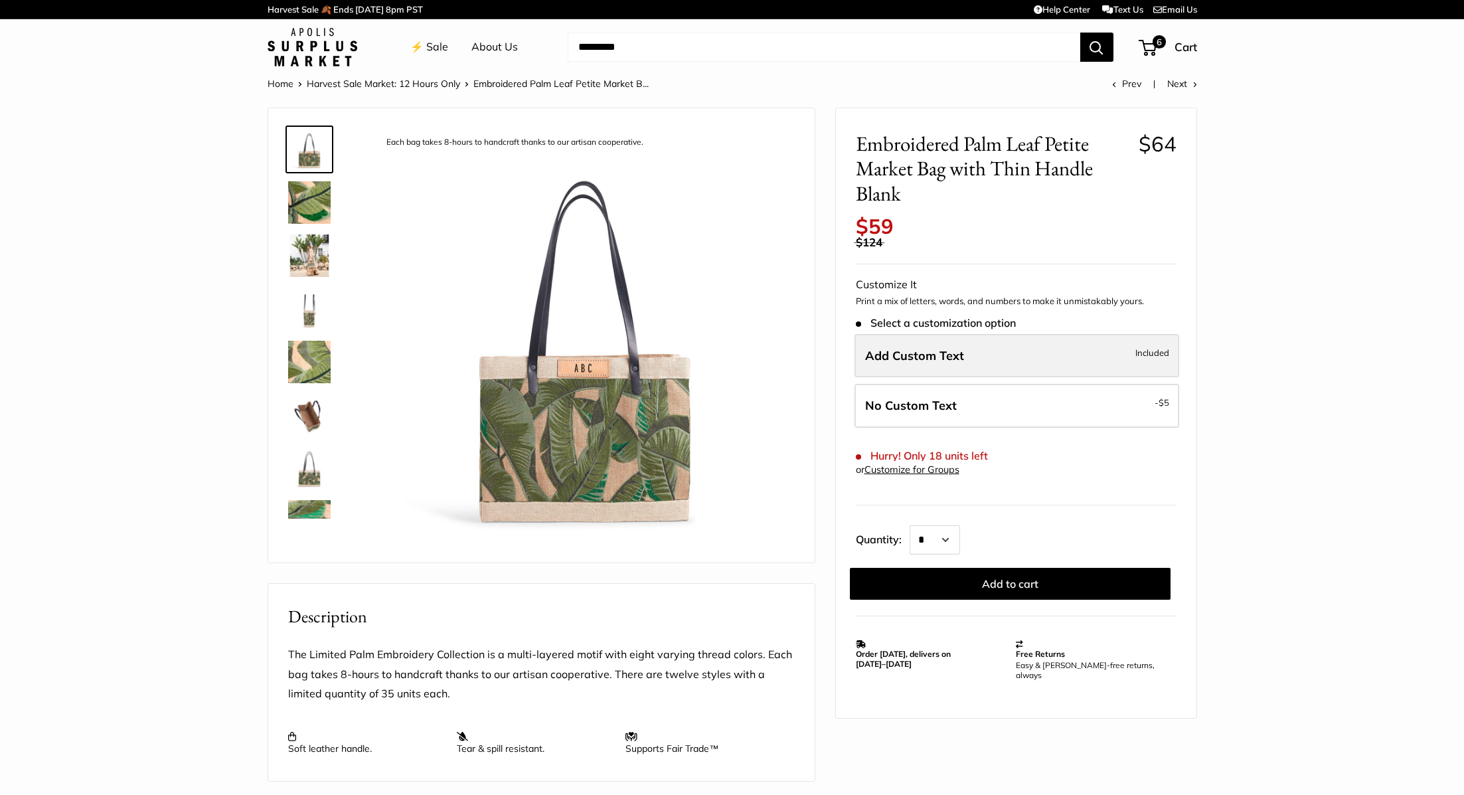
click at [1005, 354] on label "Add Custom Text Included" at bounding box center [1016, 356] width 325 height 44
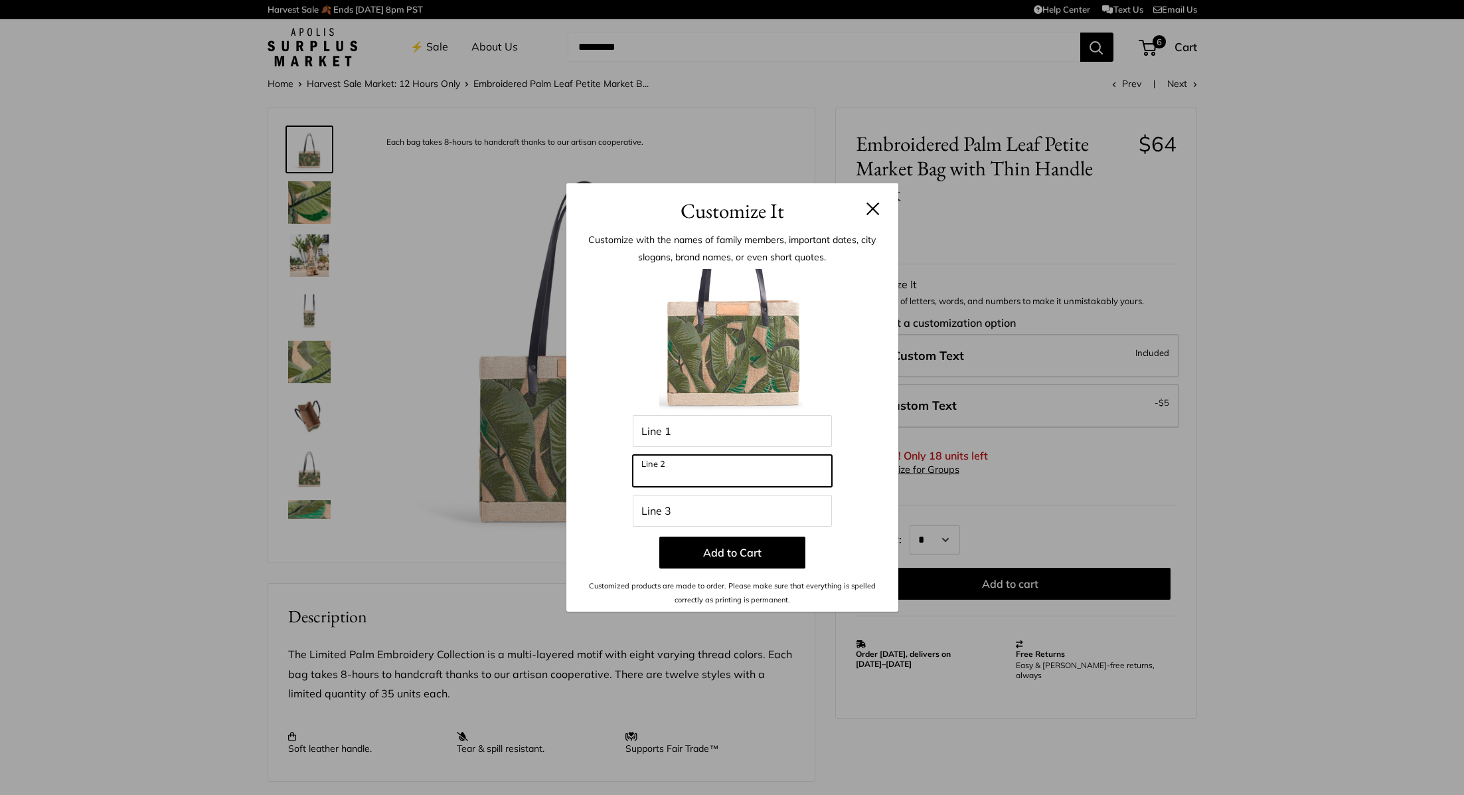
click at [804, 473] on input "Line 2" at bounding box center [732, 471] width 199 height 32
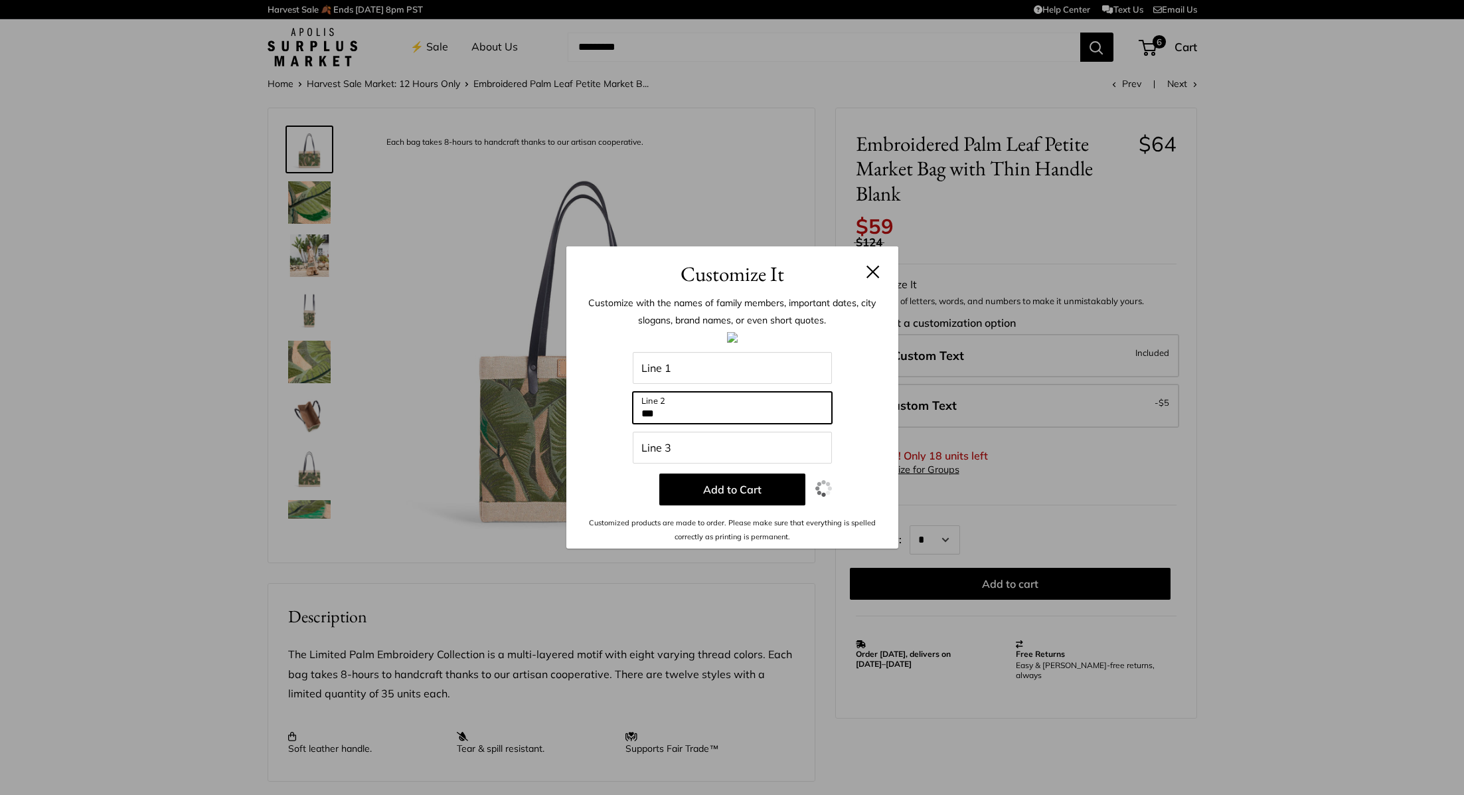
type input "***"
click at [872, 277] on button at bounding box center [872, 271] width 13 height 13
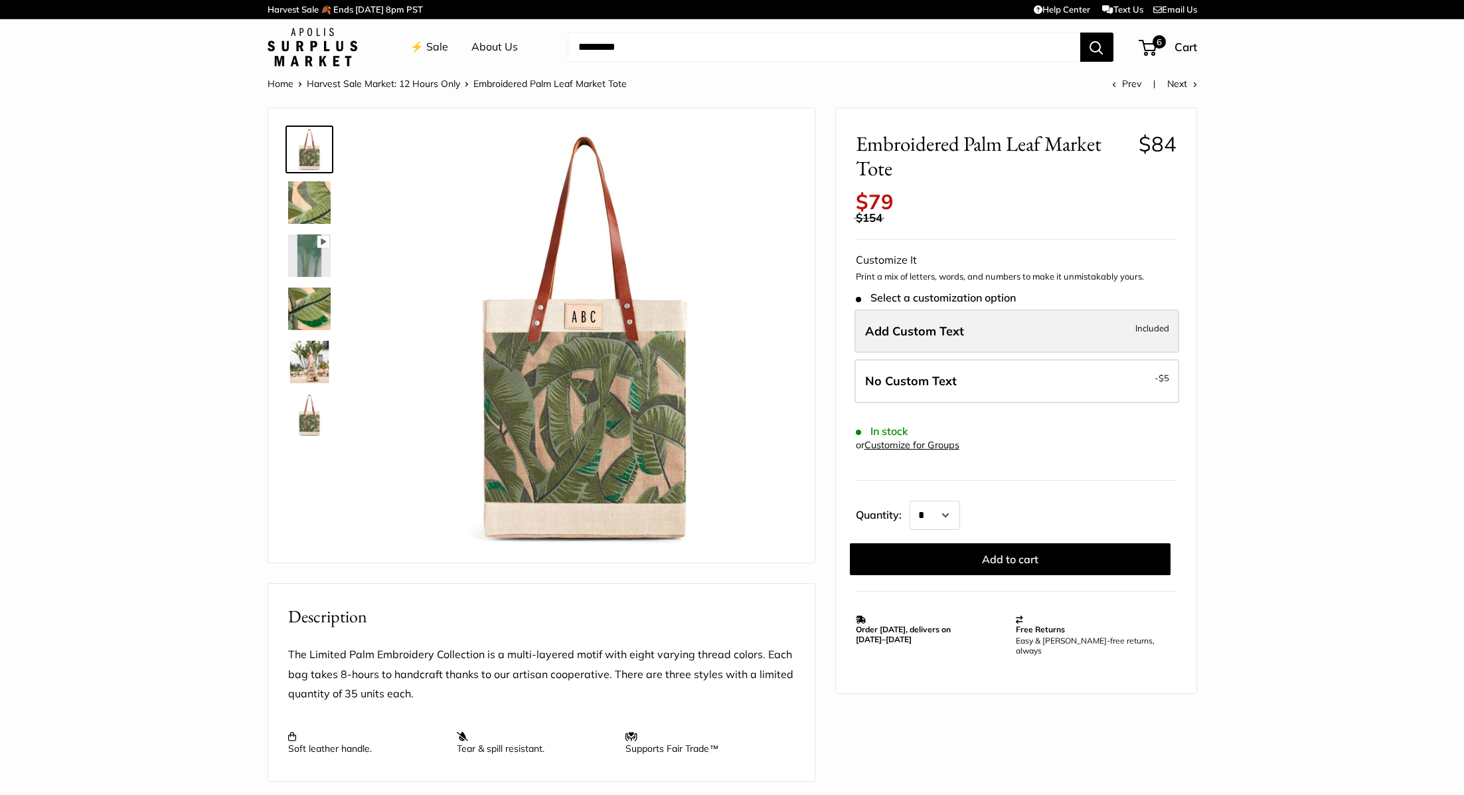
click at [898, 339] on label "Add Custom Text Included" at bounding box center [1016, 331] width 325 height 44
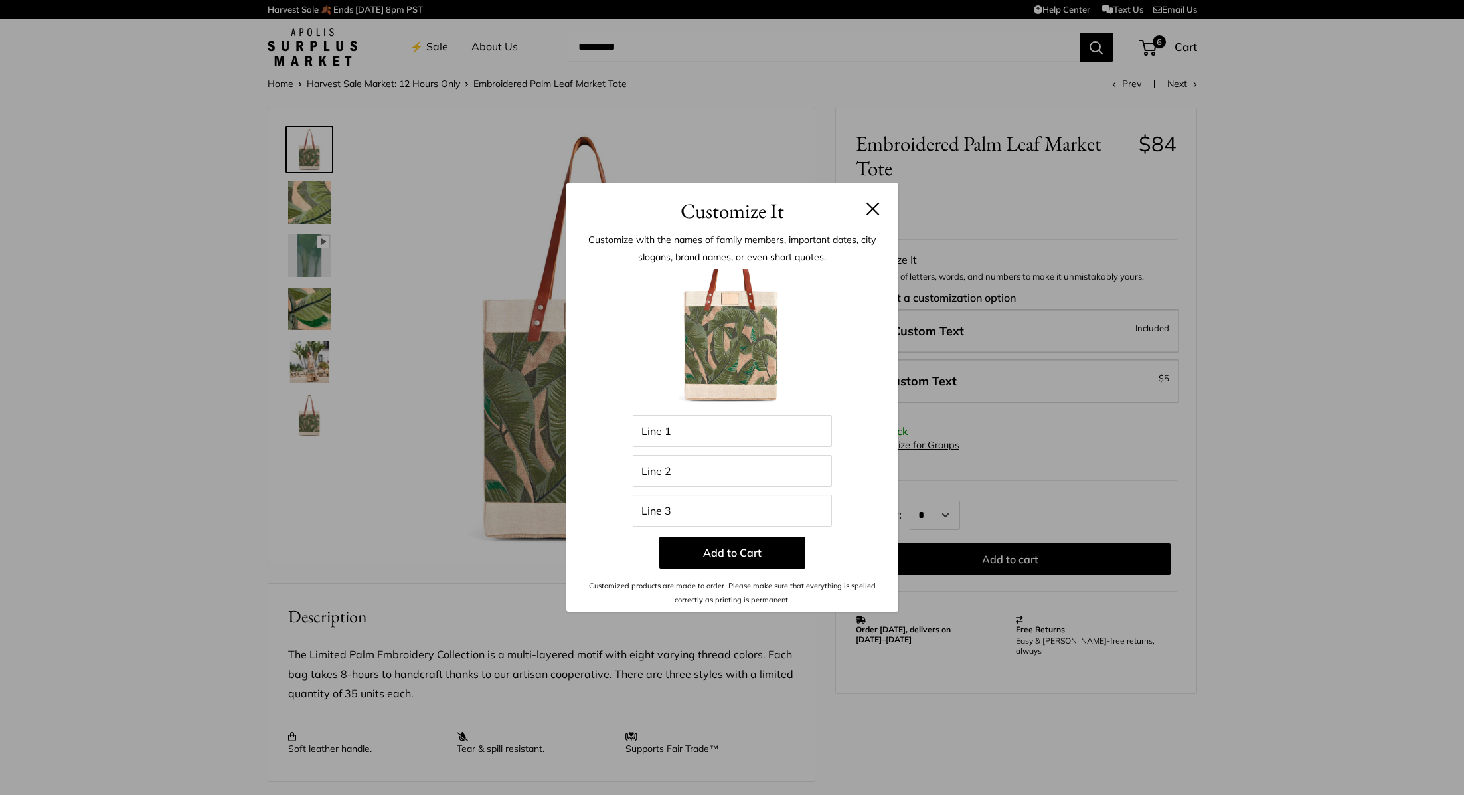
click at [1201, 218] on div "Customize It Customize with the names of family members, important dates, city …" at bounding box center [732, 397] width 1464 height 795
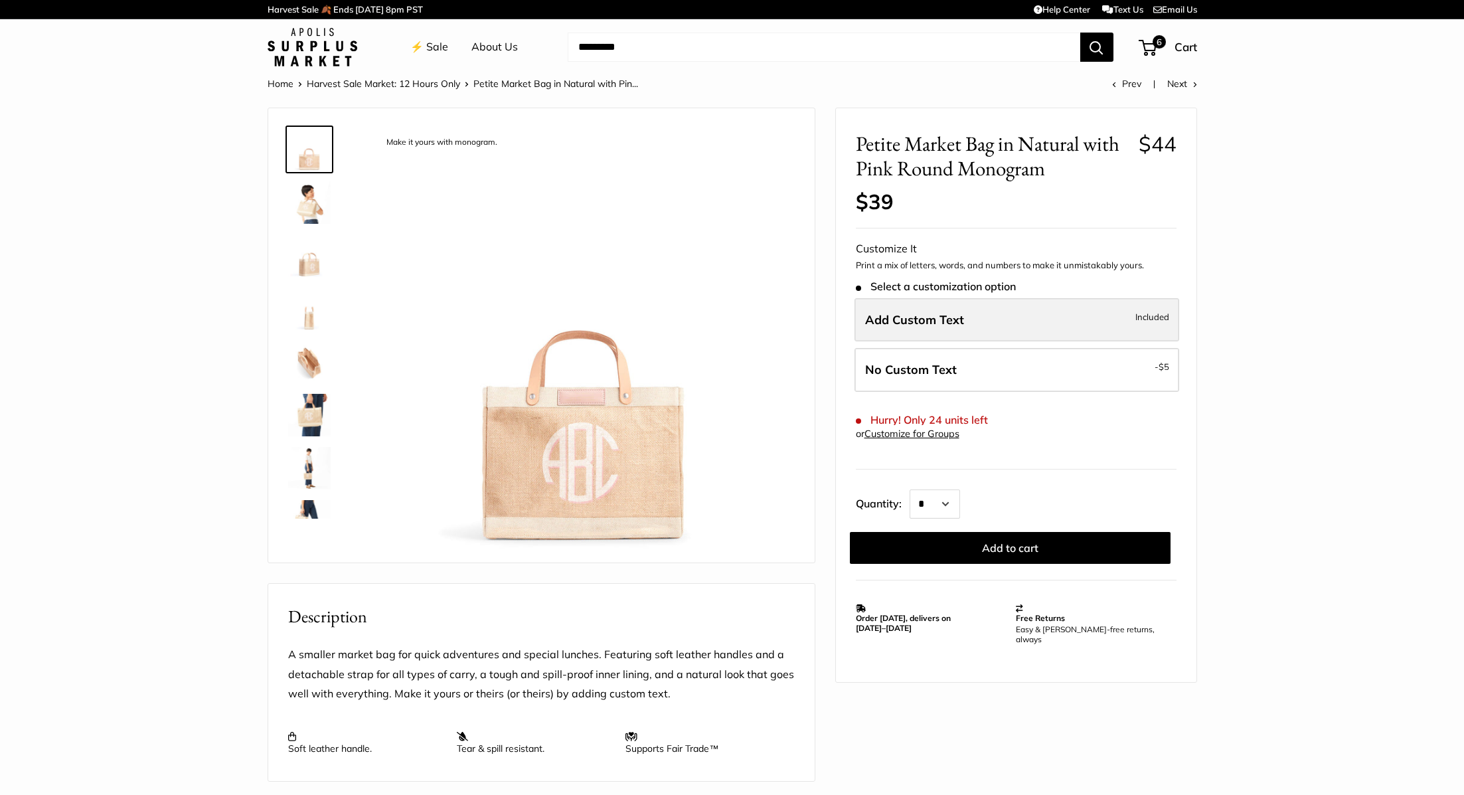
click at [975, 326] on label "Add Custom Text Included" at bounding box center [1016, 320] width 325 height 44
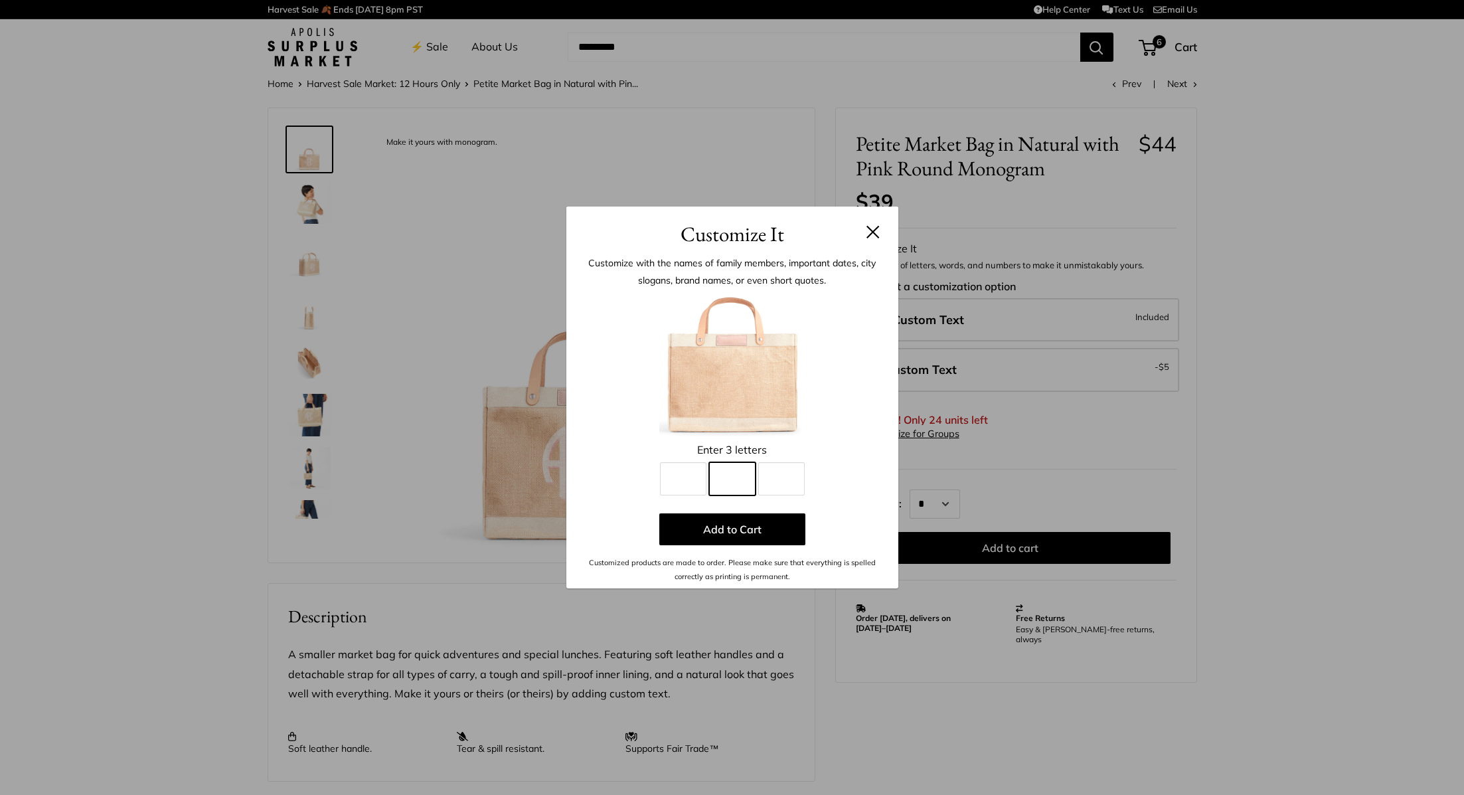
click at [740, 480] on input "Line 2" at bounding box center [732, 478] width 46 height 33
type input "*"
click at [687, 533] on button "Add to Cart" at bounding box center [732, 529] width 146 height 32
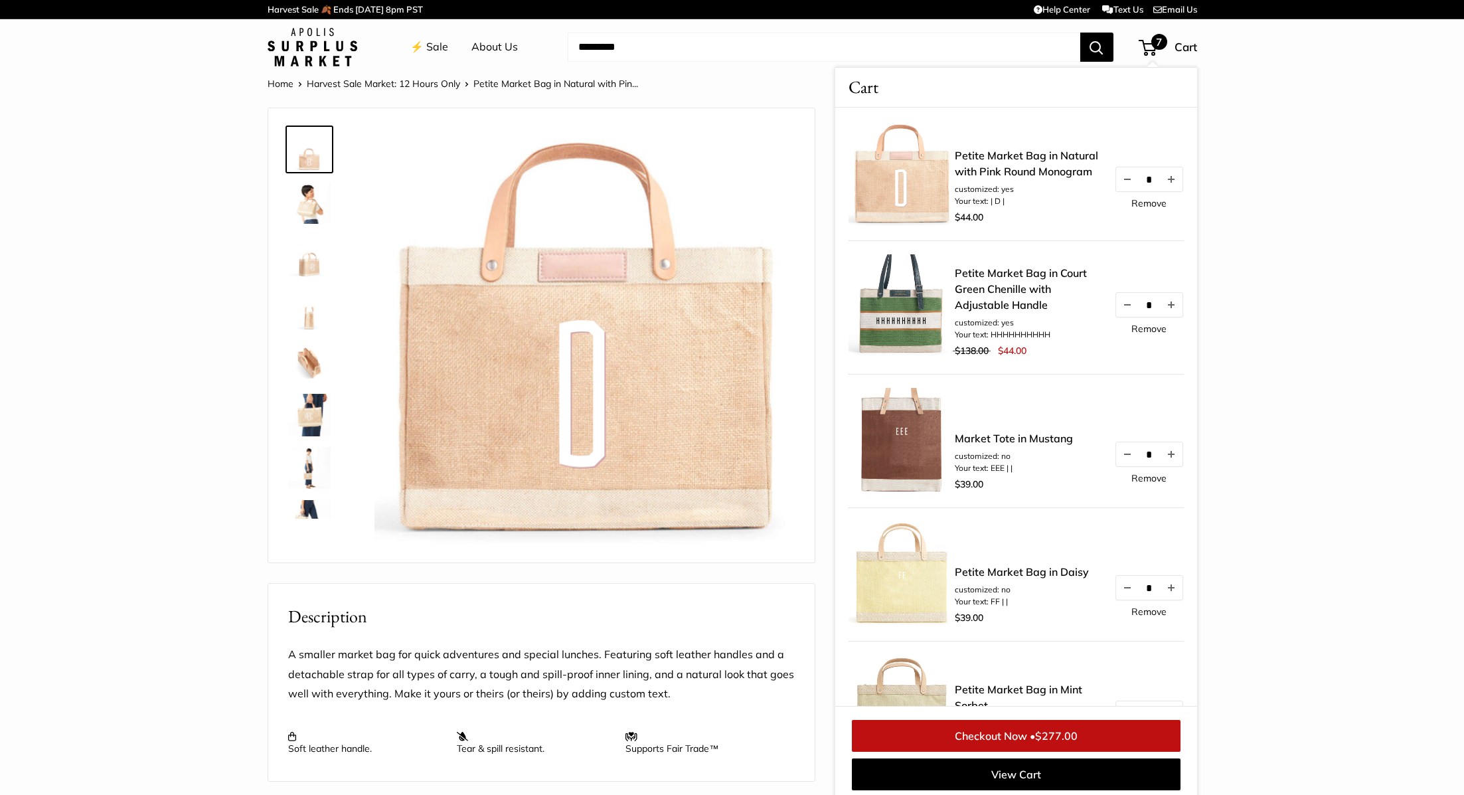
click at [1267, 121] on section "Home Harvest Sale Market: 12 Hours Only Petite Market Bag in Natural with Pin..…" at bounding box center [732, 646] width 1464 height 1142
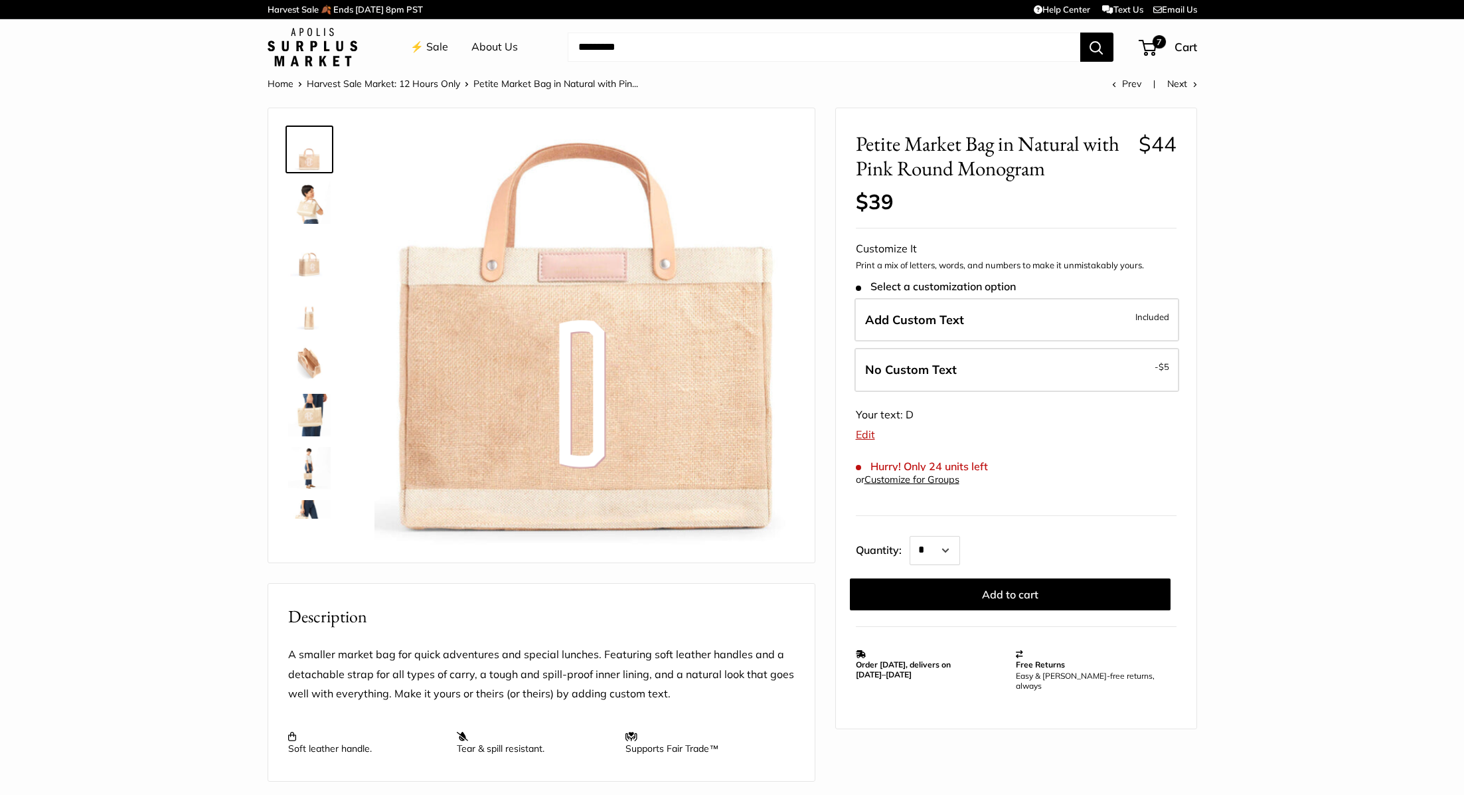
click at [432, 46] on link "⚡️ Sale" at bounding box center [429, 47] width 38 height 20
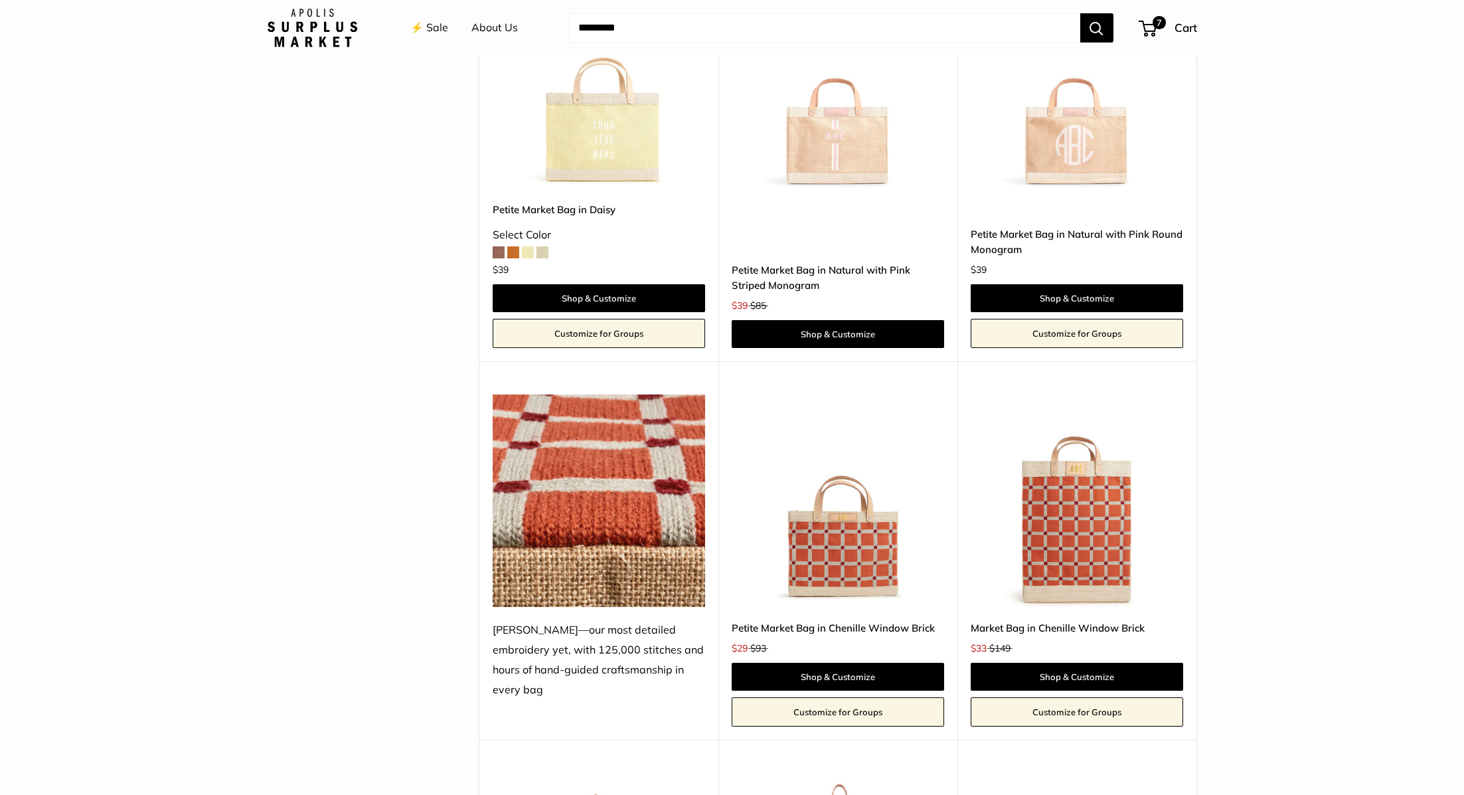
scroll to position [2853, 0]
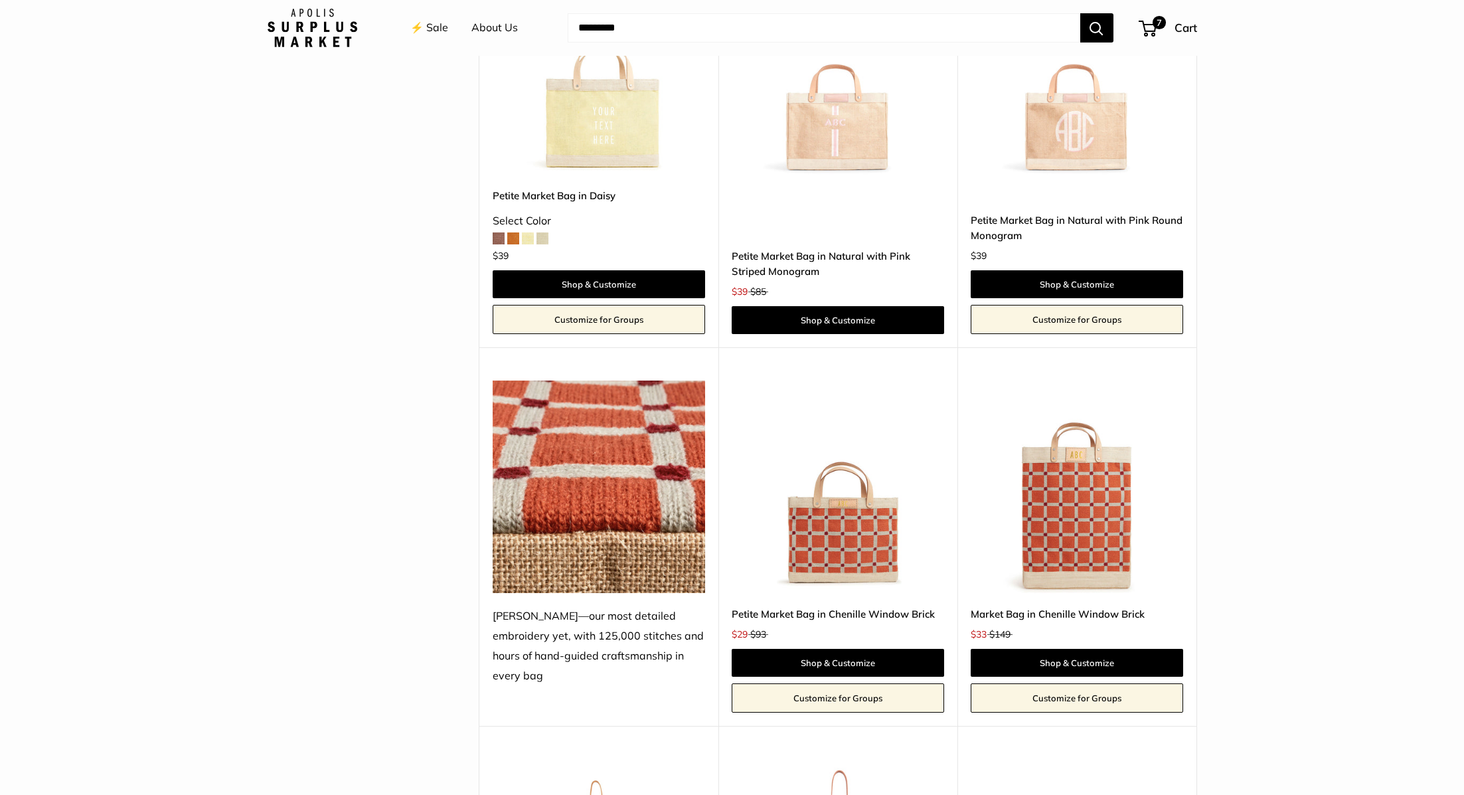
click at [854, 248] on link "Petite Market Bag in Natural with Pink Striped Monogram" at bounding box center [838, 263] width 212 height 31
click at [1054, 222] on link "Petite Market Bag in Natural with Pink Round Monogram" at bounding box center [1077, 227] width 212 height 31
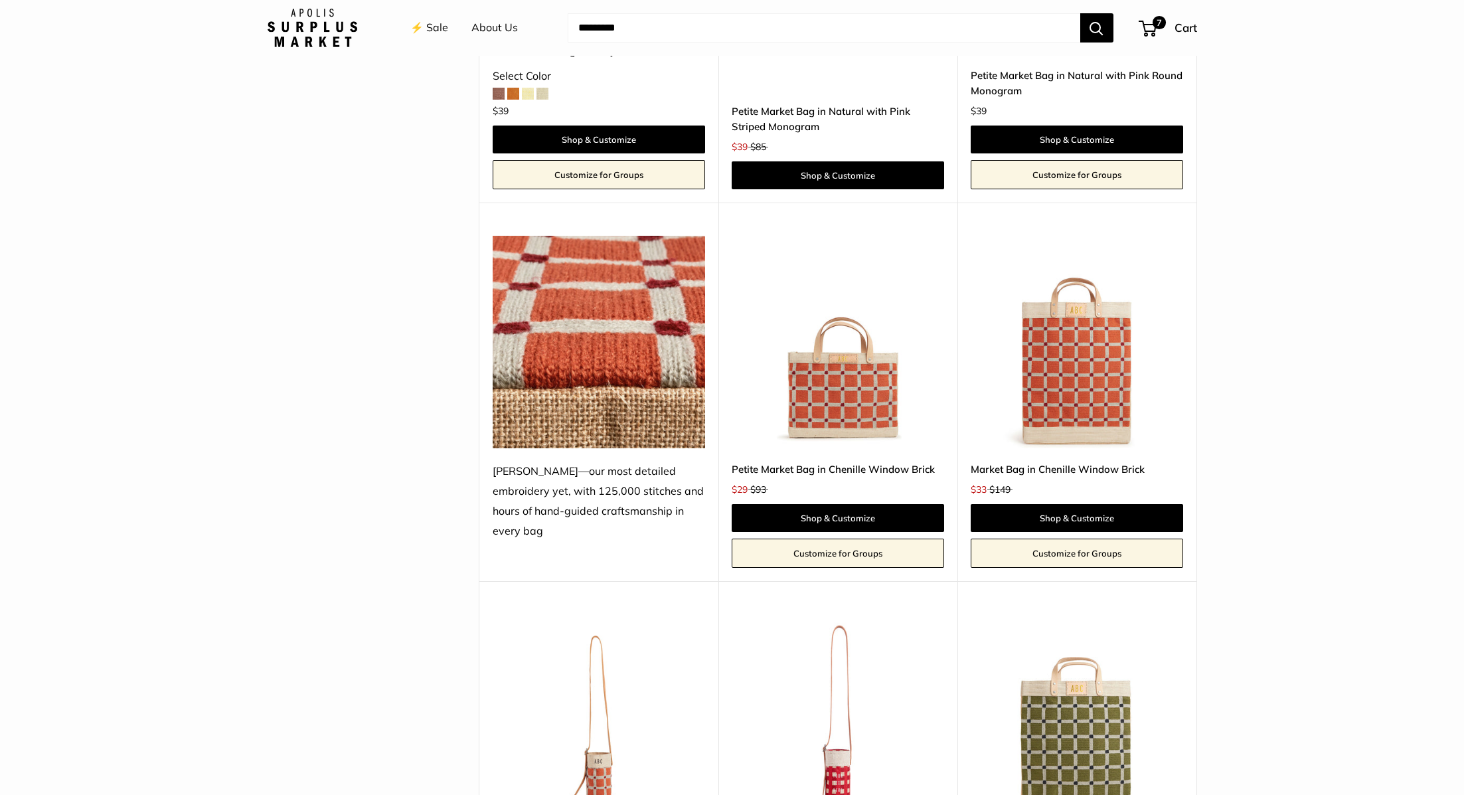
scroll to position [2999, 0]
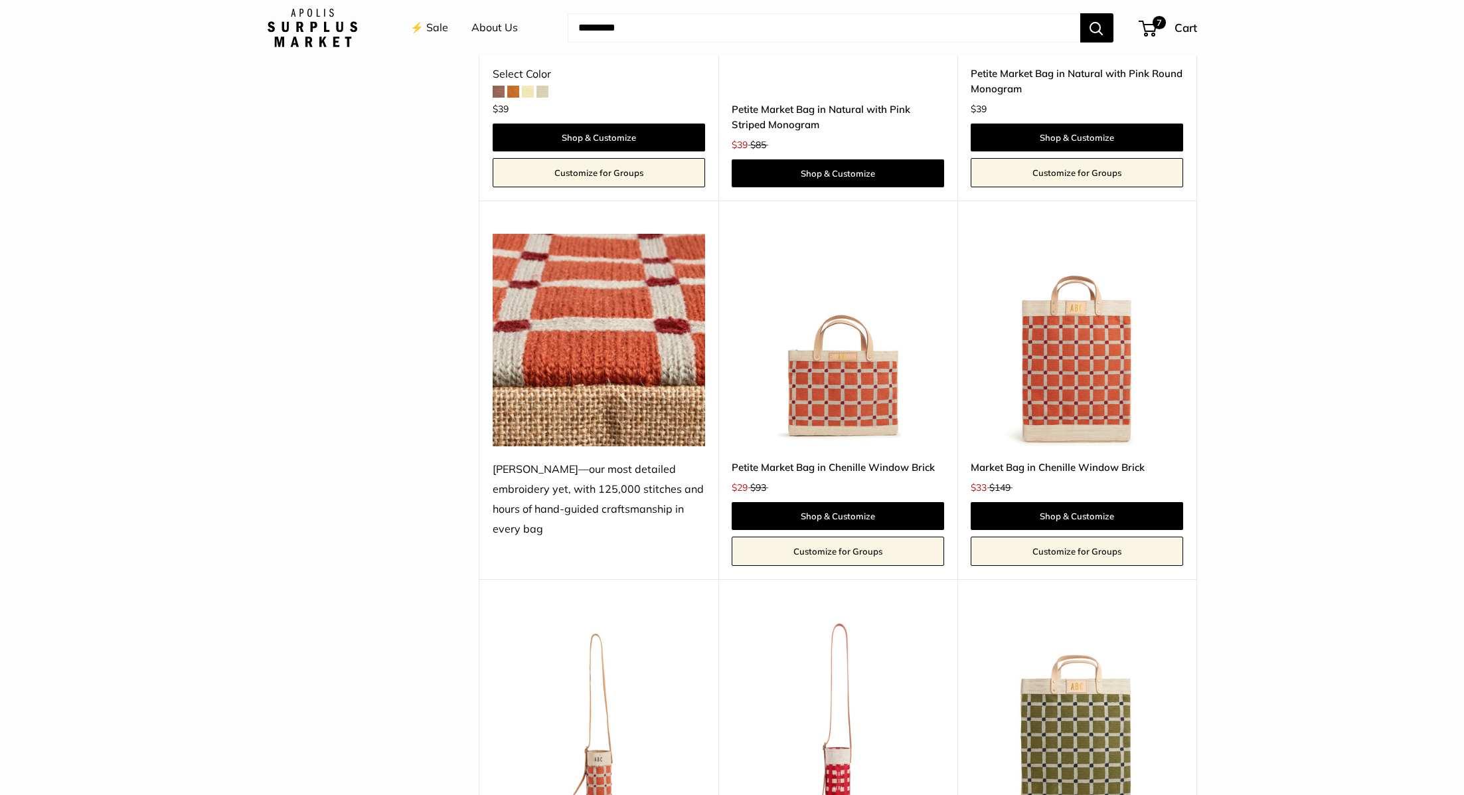
click at [809, 469] on link "Petite Market Bag in Chenille Window Brick" at bounding box center [838, 466] width 212 height 15
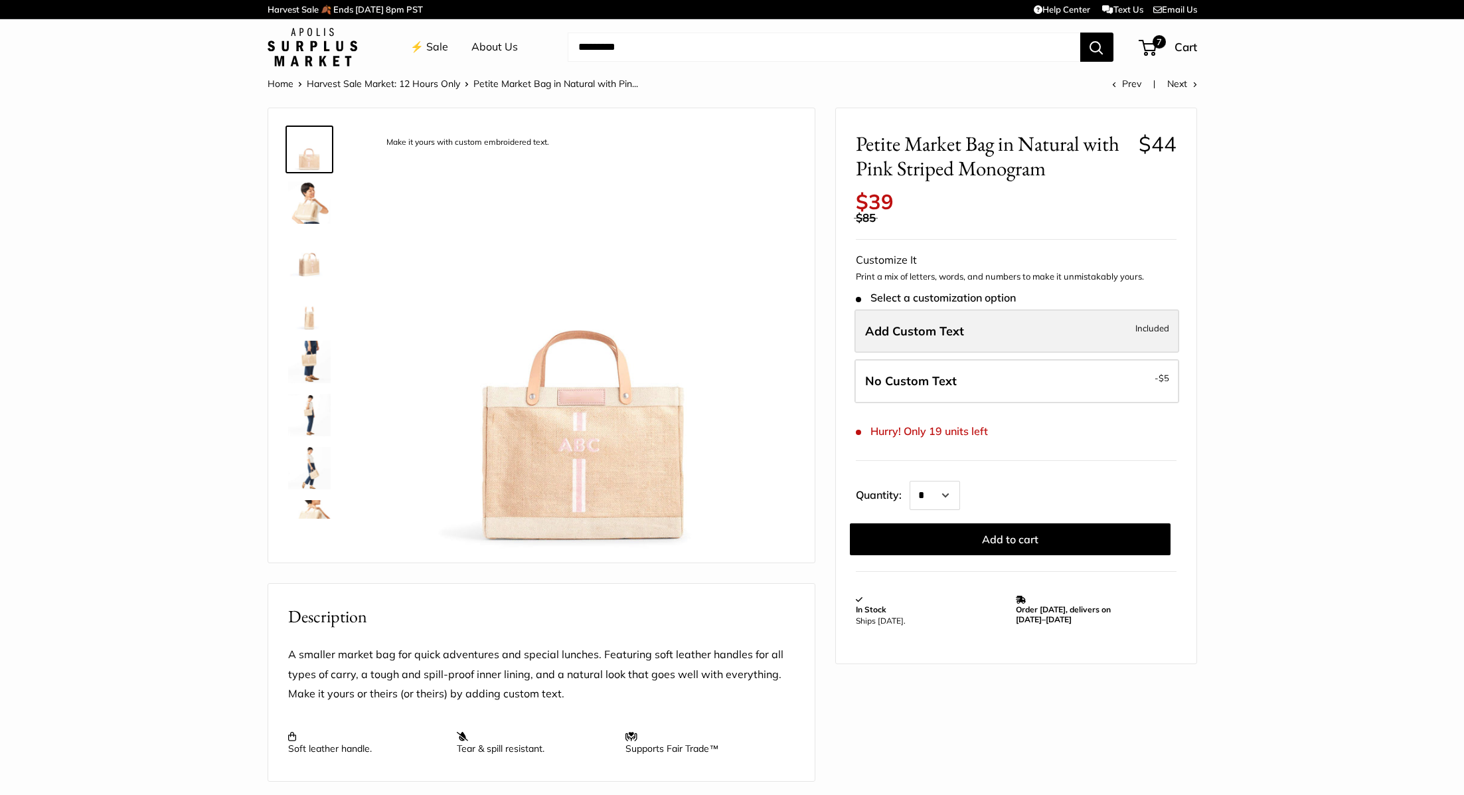
click at [943, 336] on span "Add Custom Text" at bounding box center [914, 330] width 99 height 15
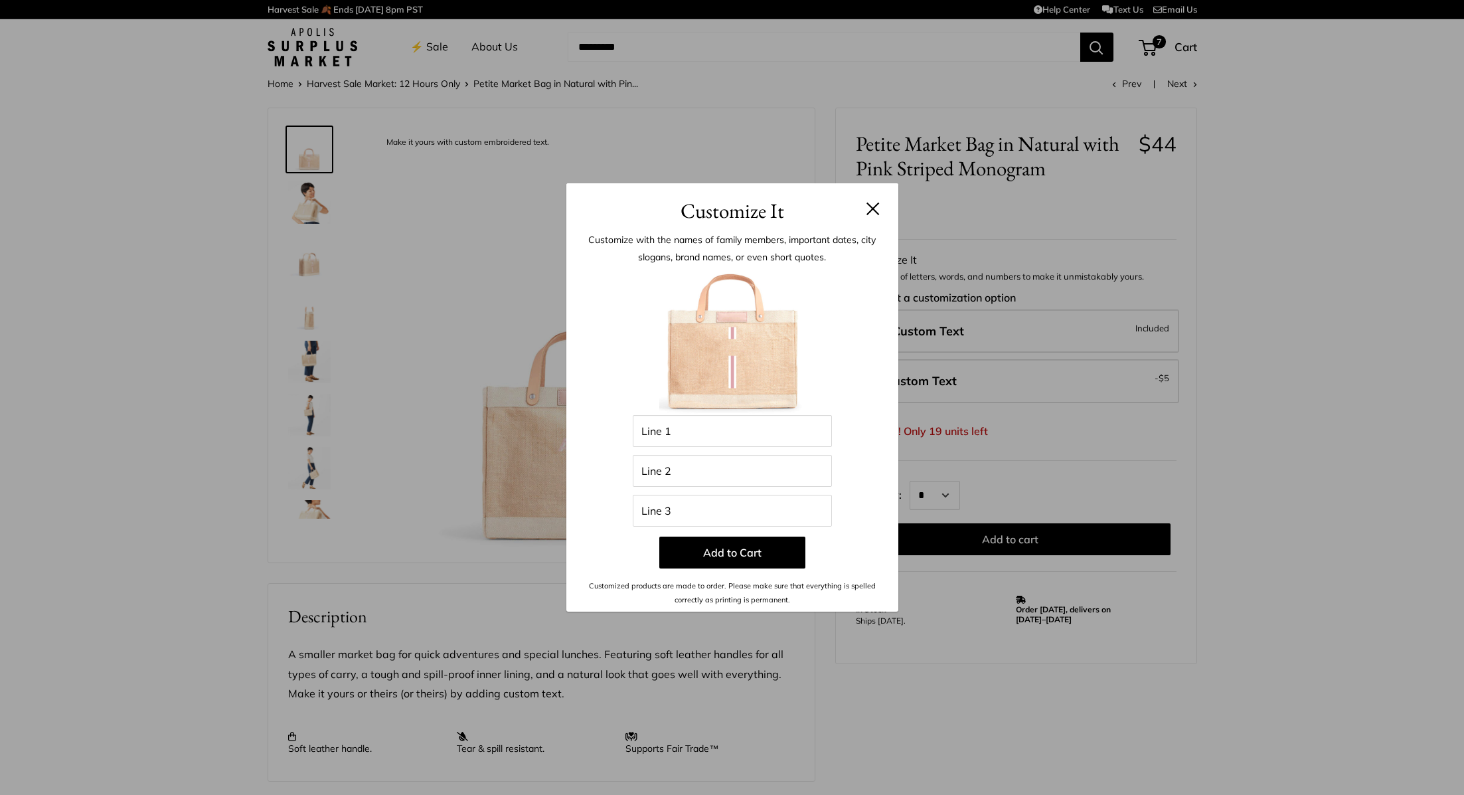
click at [859, 219] on h3 "Customize It" at bounding box center [732, 210] width 292 height 31
click at [866, 213] on button at bounding box center [872, 208] width 13 height 13
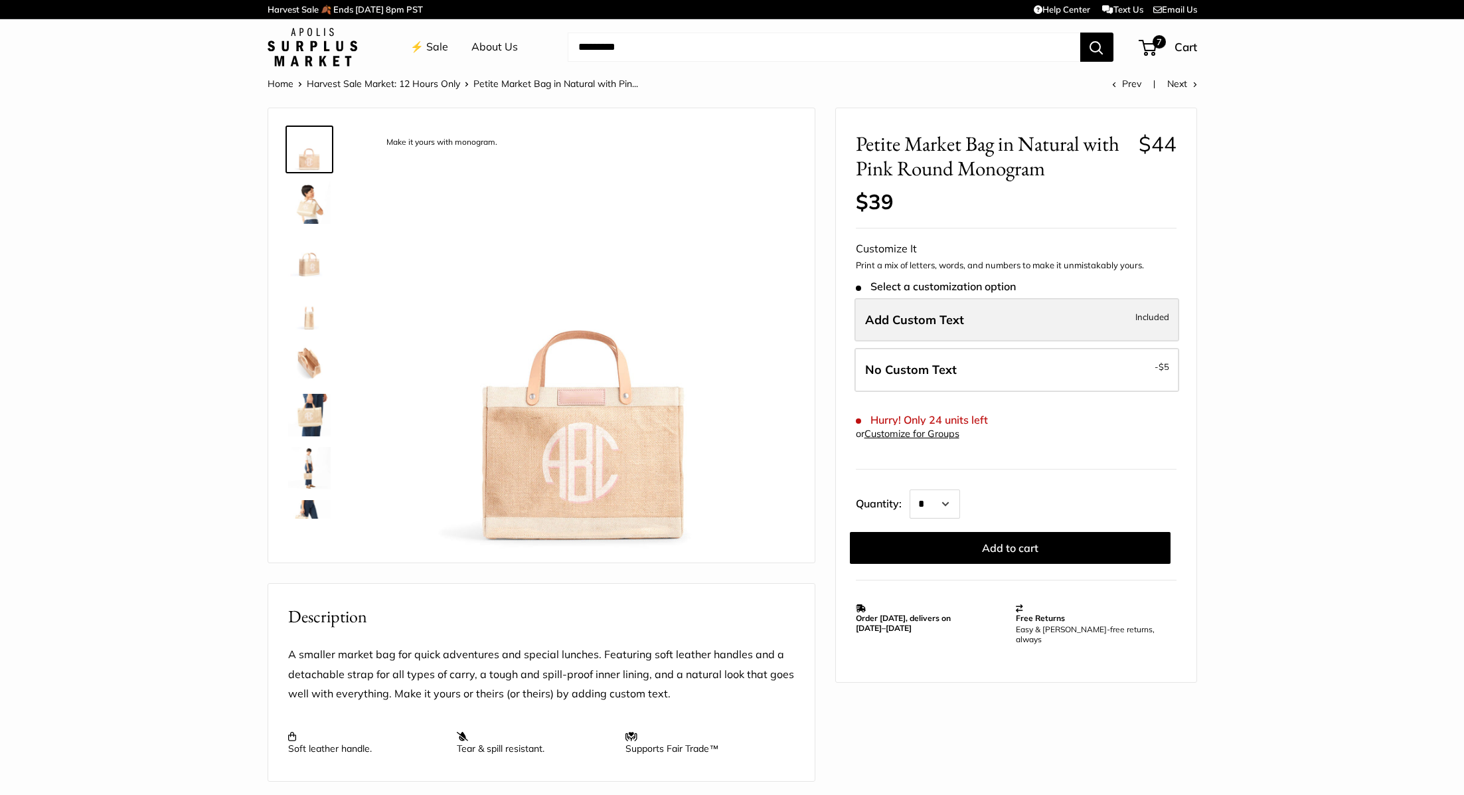
click at [983, 332] on label "Add Custom Text Included" at bounding box center [1016, 320] width 325 height 44
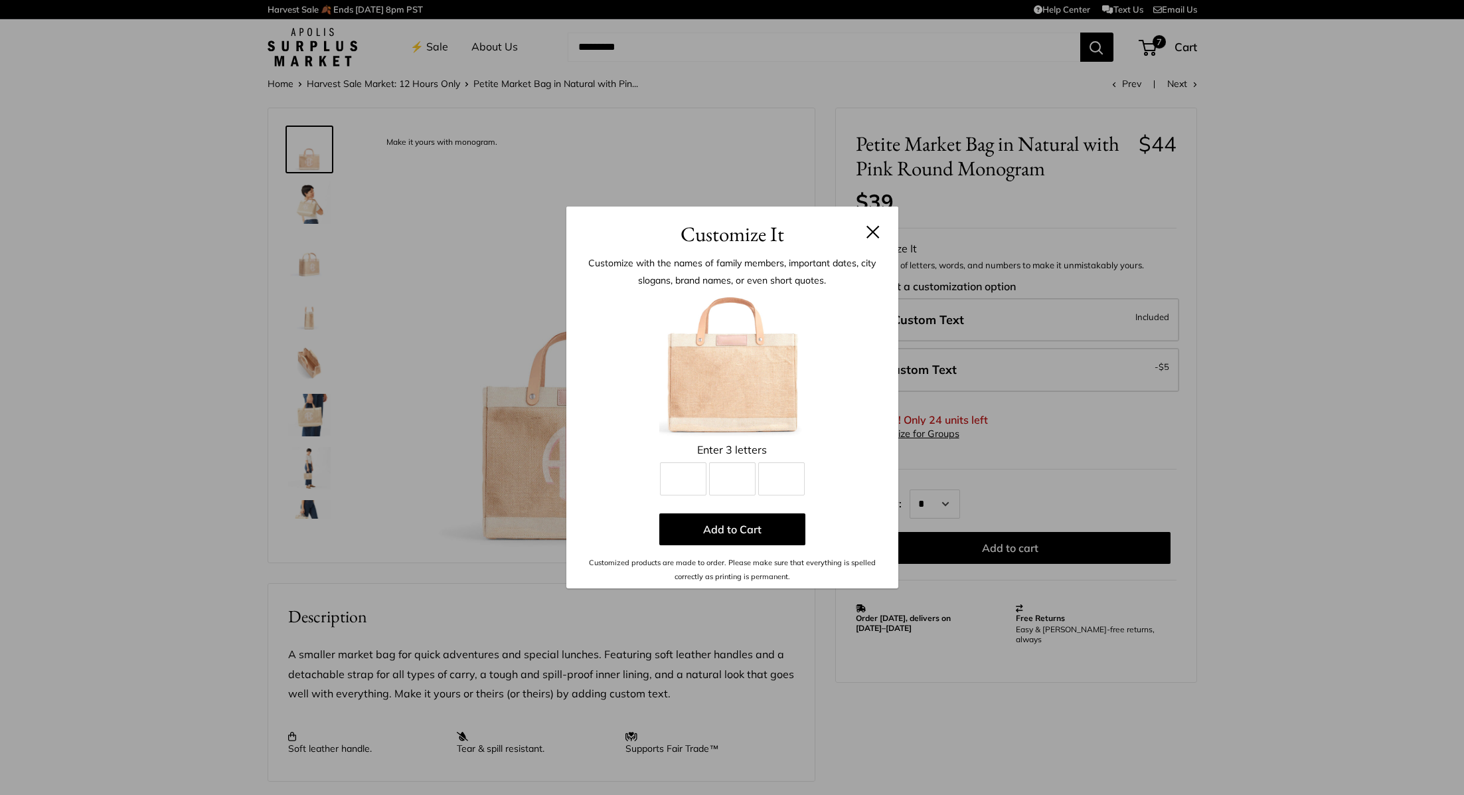
click at [871, 235] on button at bounding box center [872, 231] width 13 height 13
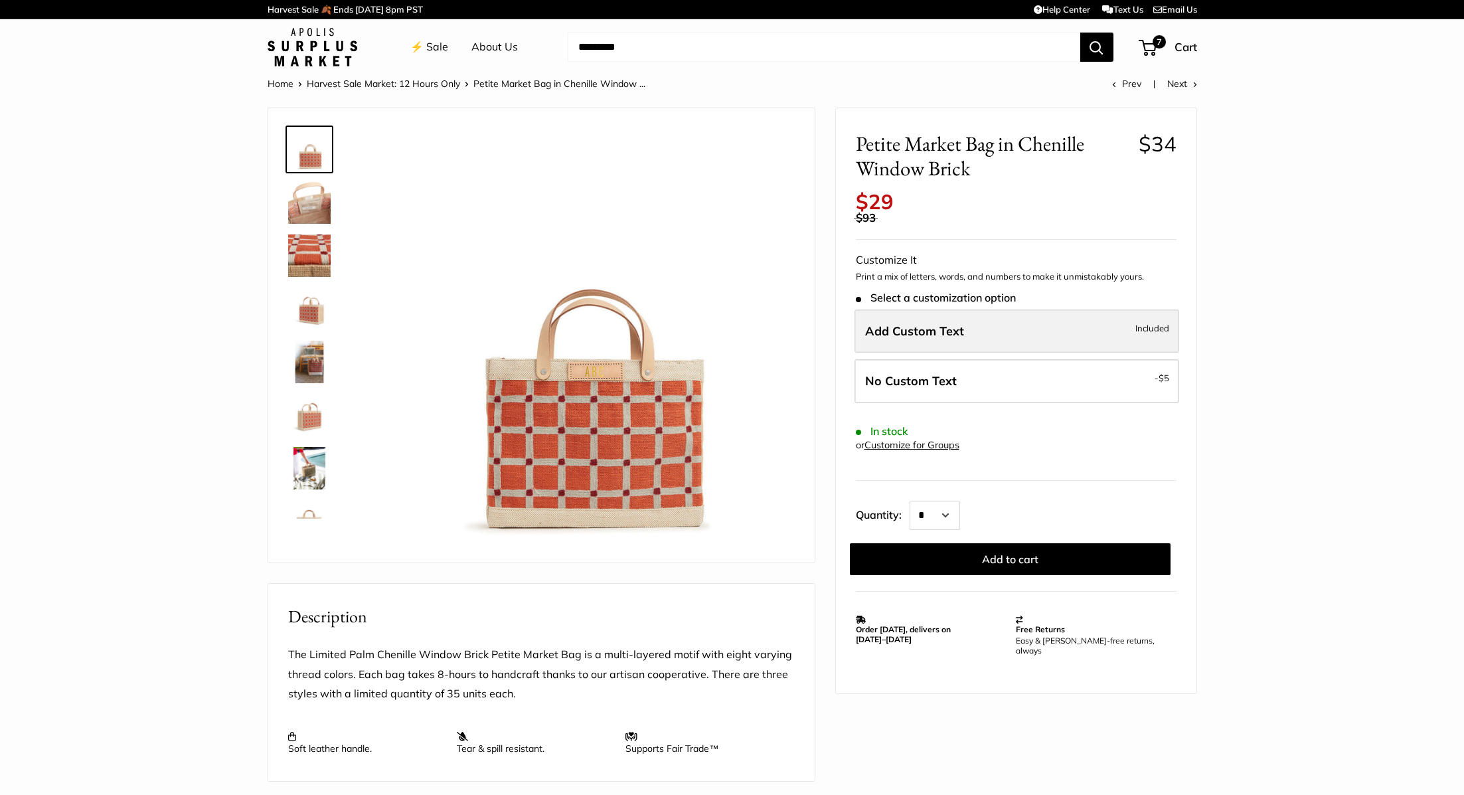
click at [964, 331] on label "Add Custom Text Included" at bounding box center [1016, 331] width 325 height 44
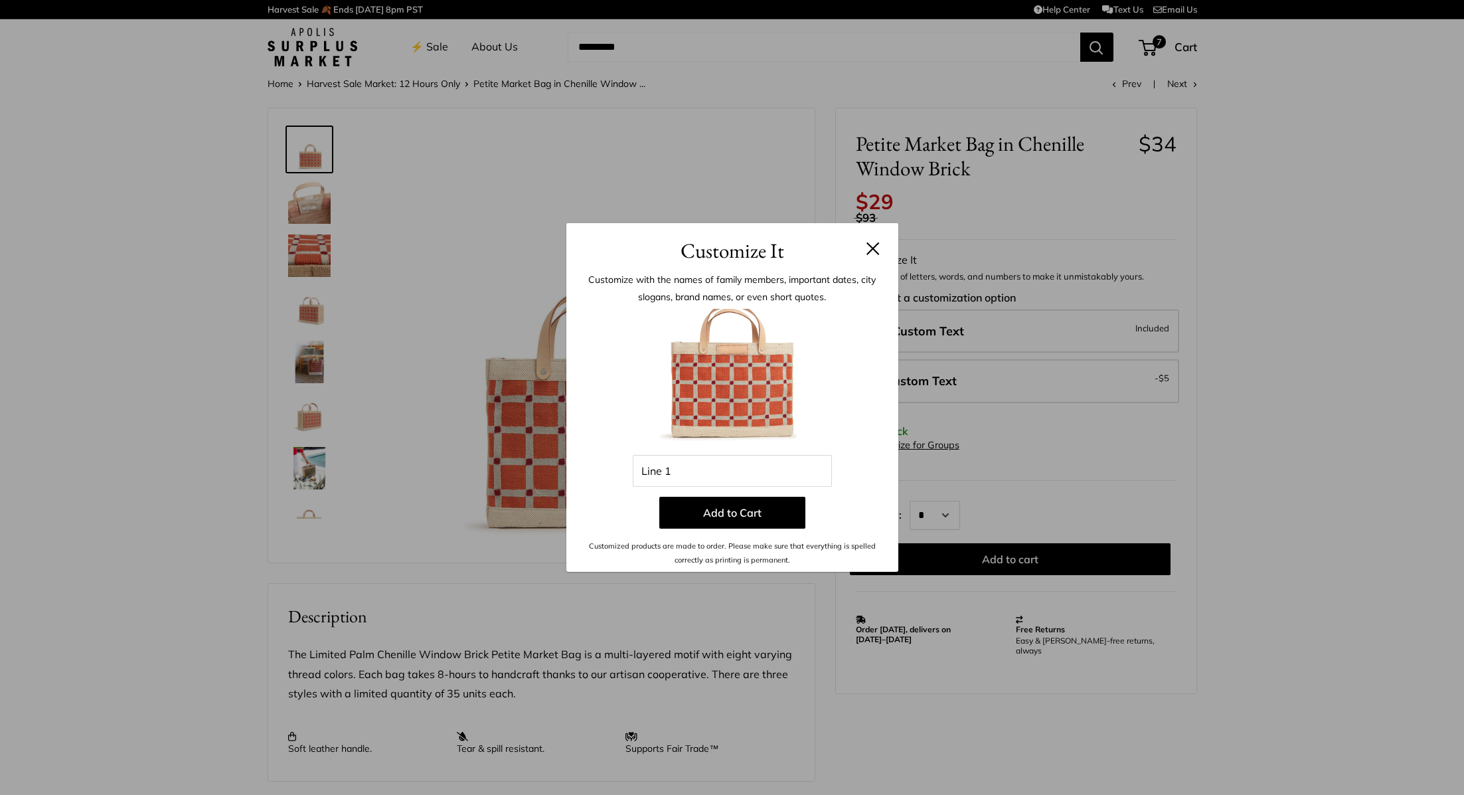
click at [880, 242] on header "Customize It" at bounding box center [732, 244] width 332 height 43
click at [872, 246] on button at bounding box center [872, 248] width 13 height 13
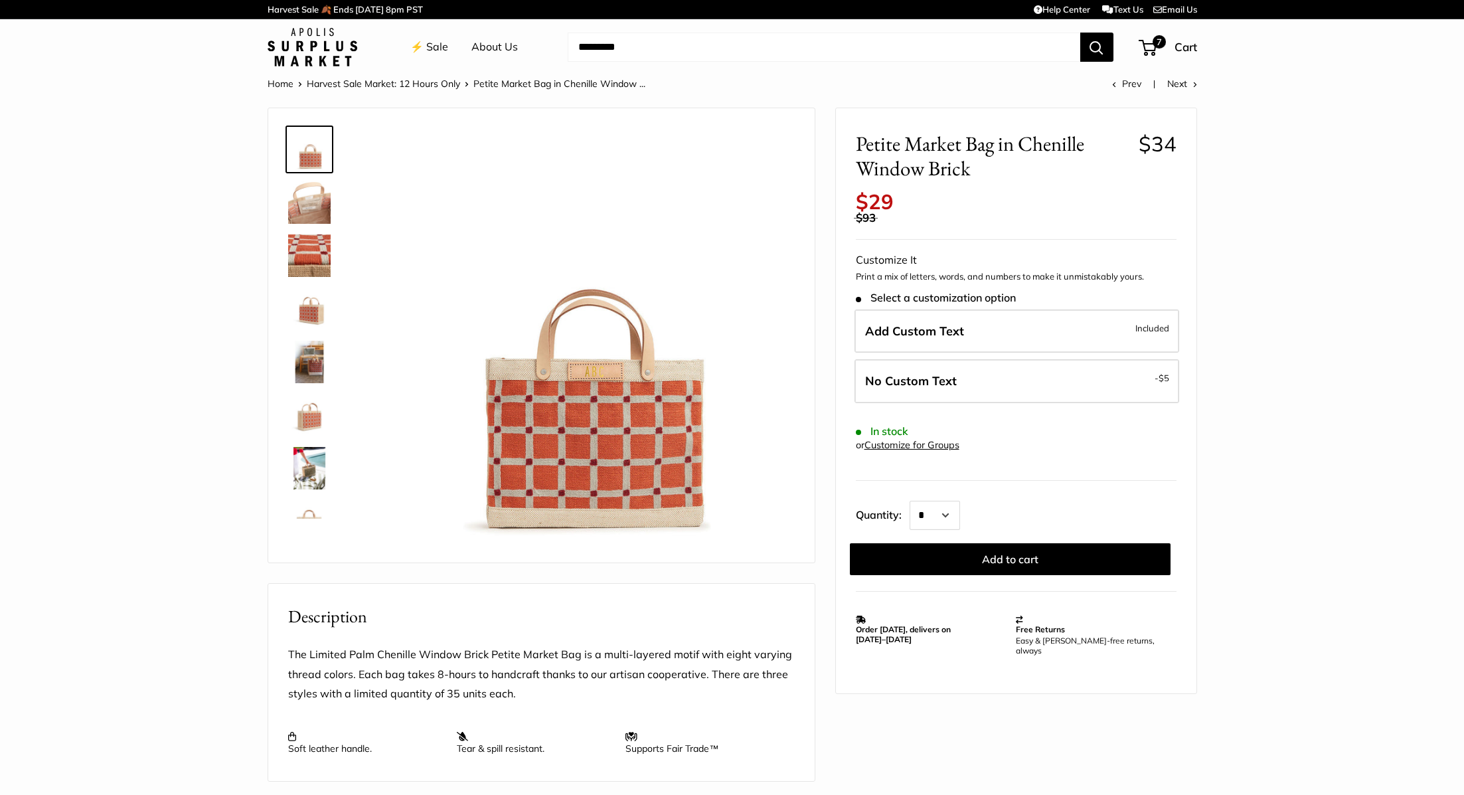
click at [335, 46] on img at bounding box center [313, 47] width 90 height 39
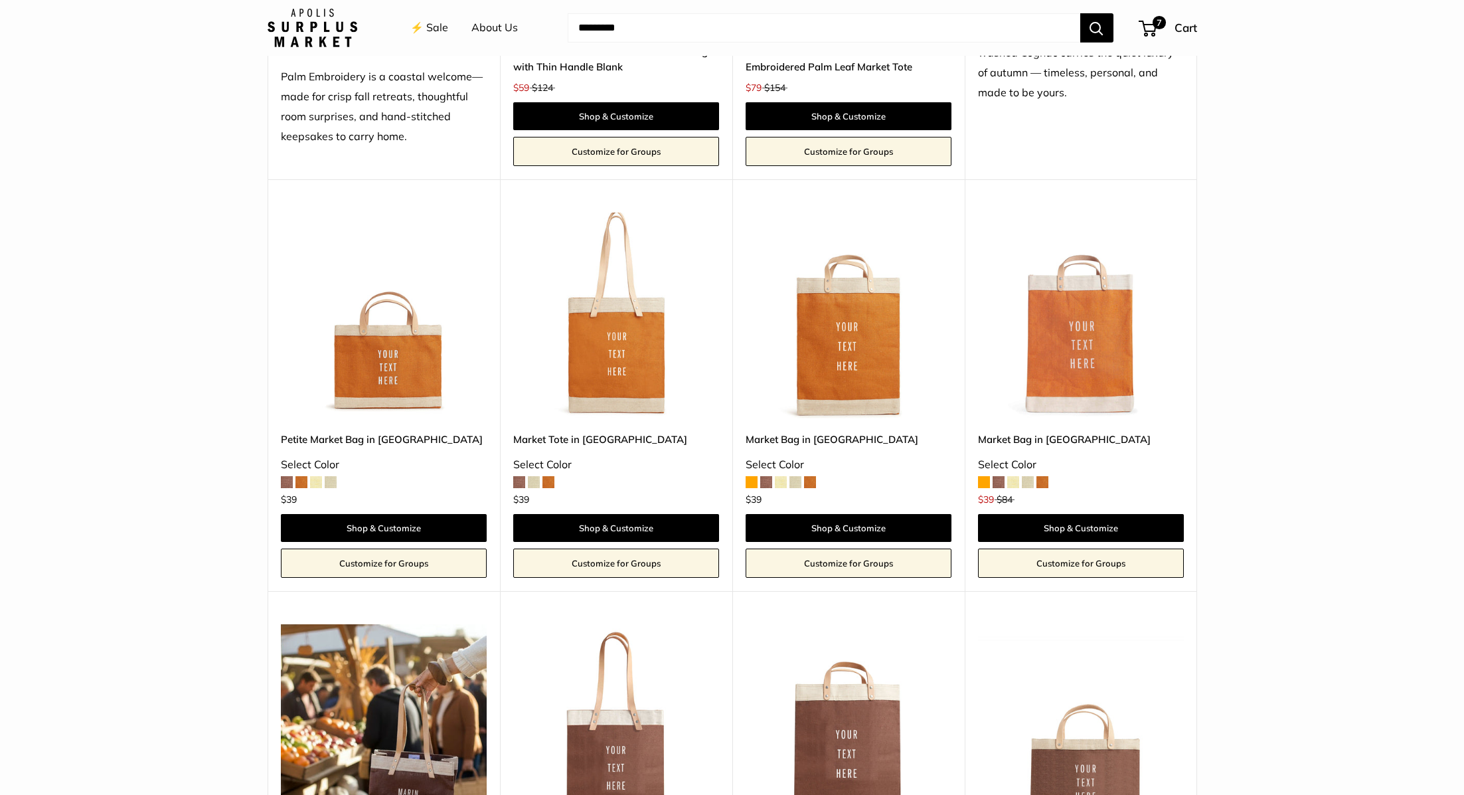
scroll to position [1235, 0]
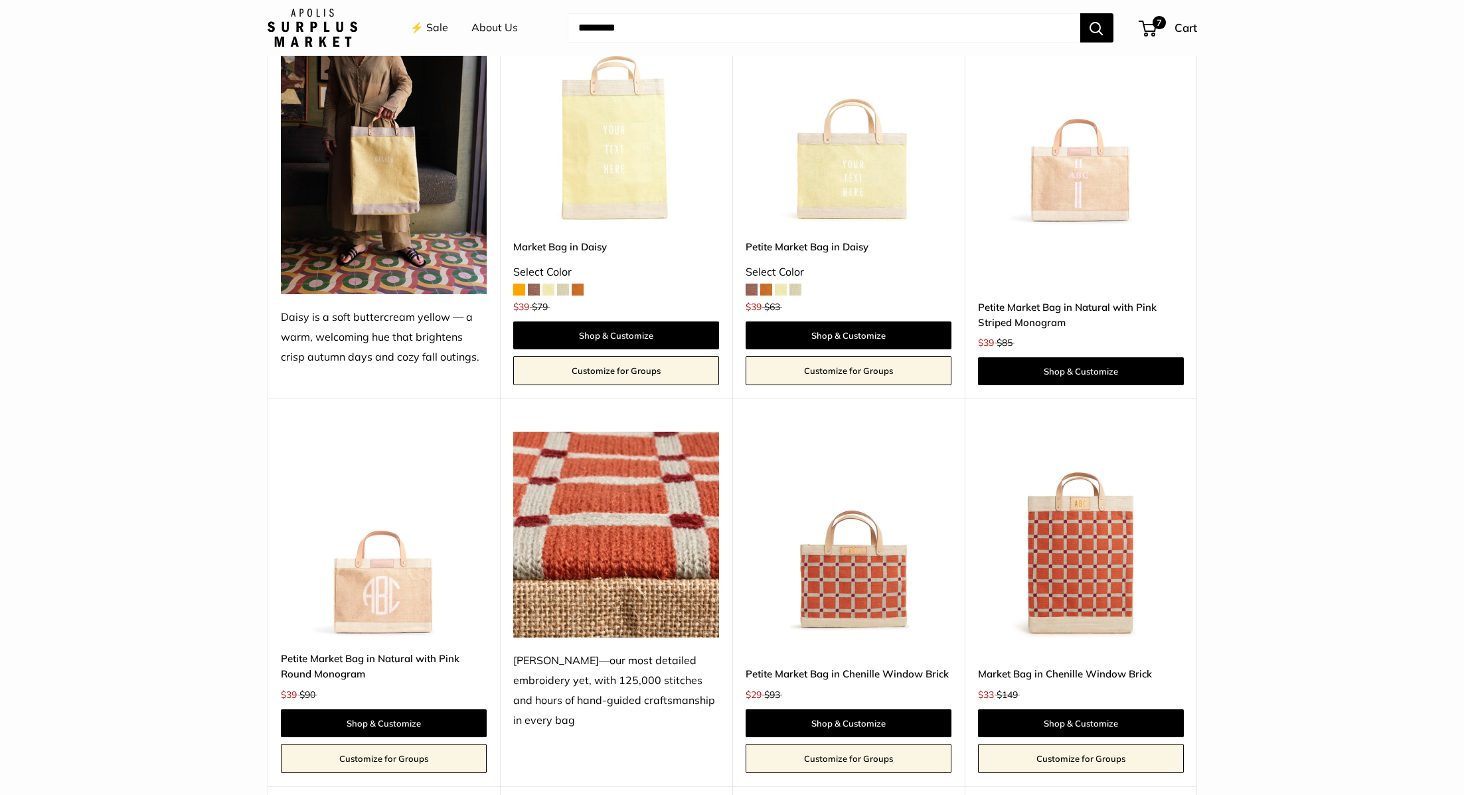
scroll to position [2312, 0]
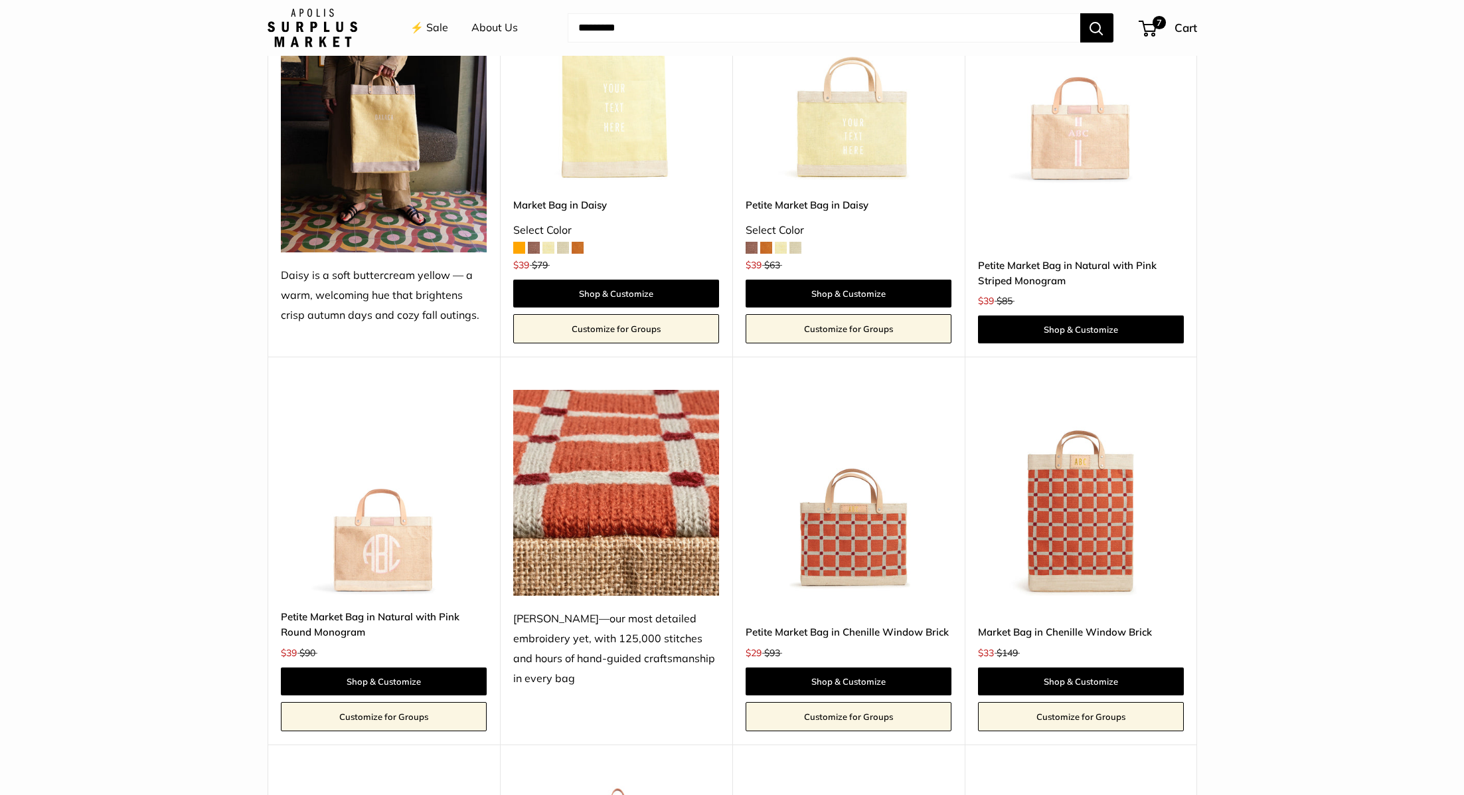
click at [425, 28] on link "⚡️ Sale" at bounding box center [429, 28] width 38 height 20
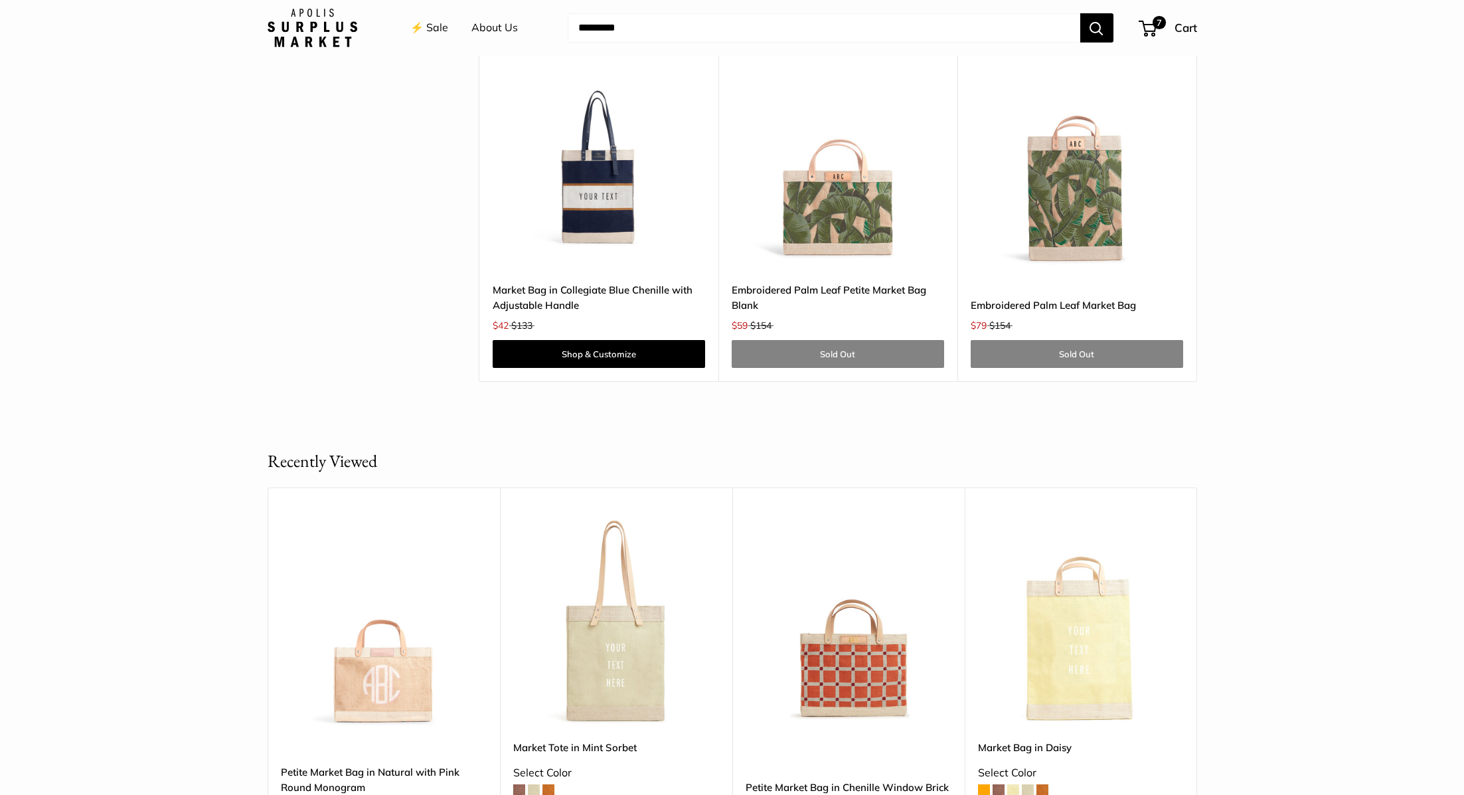
scroll to position [4310, 0]
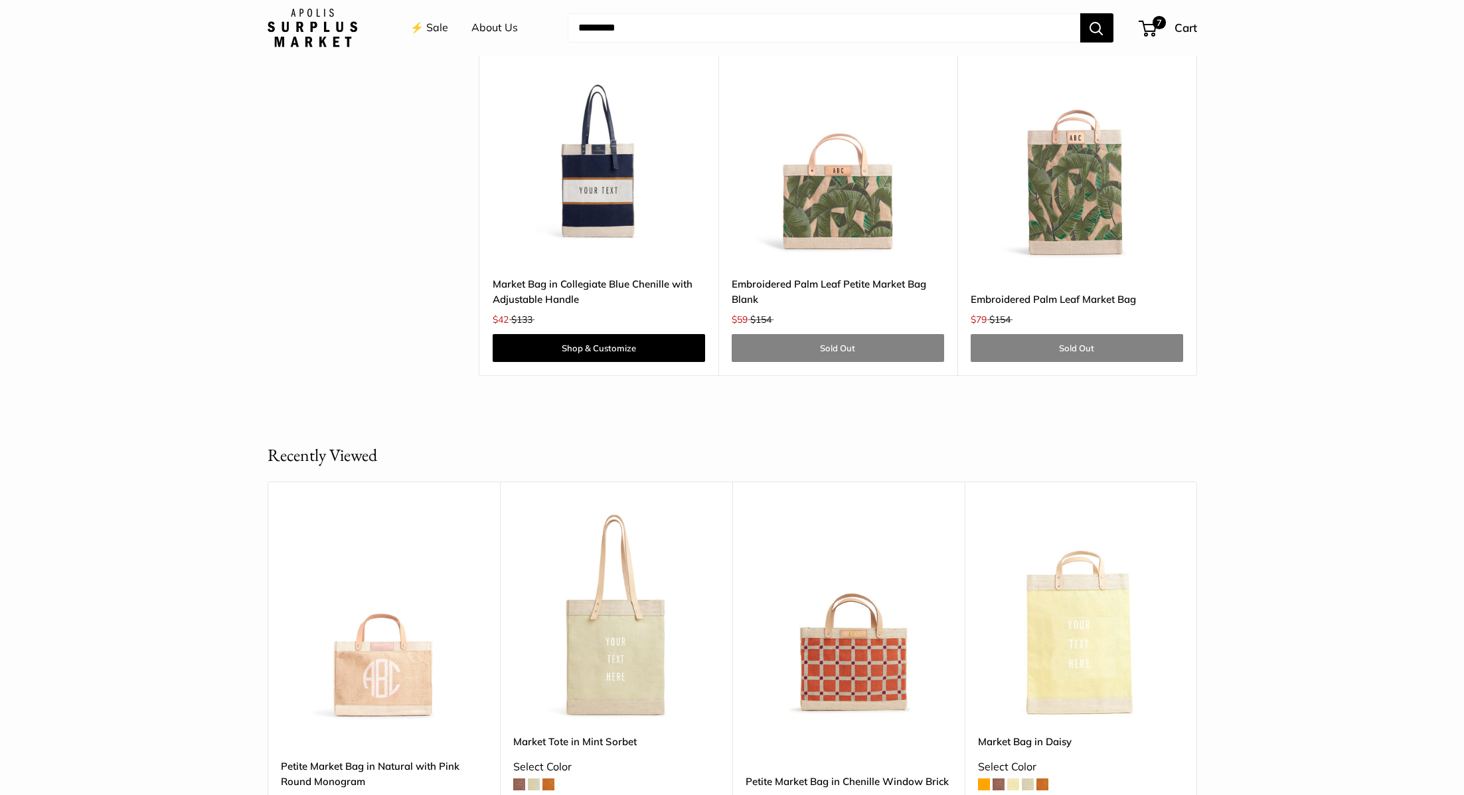
click at [837, 276] on div "Upgrade: Next Day Fulfillment SOLD OUT Save $95 Embroidered Palm Leaf Petite Ma…" at bounding box center [837, 196] width 239 height 358
click at [845, 283] on link "Embroidered Palm Leaf Petite Market Bag Blank" at bounding box center [838, 291] width 212 height 31
